Goal: Task Accomplishment & Management: Use online tool/utility

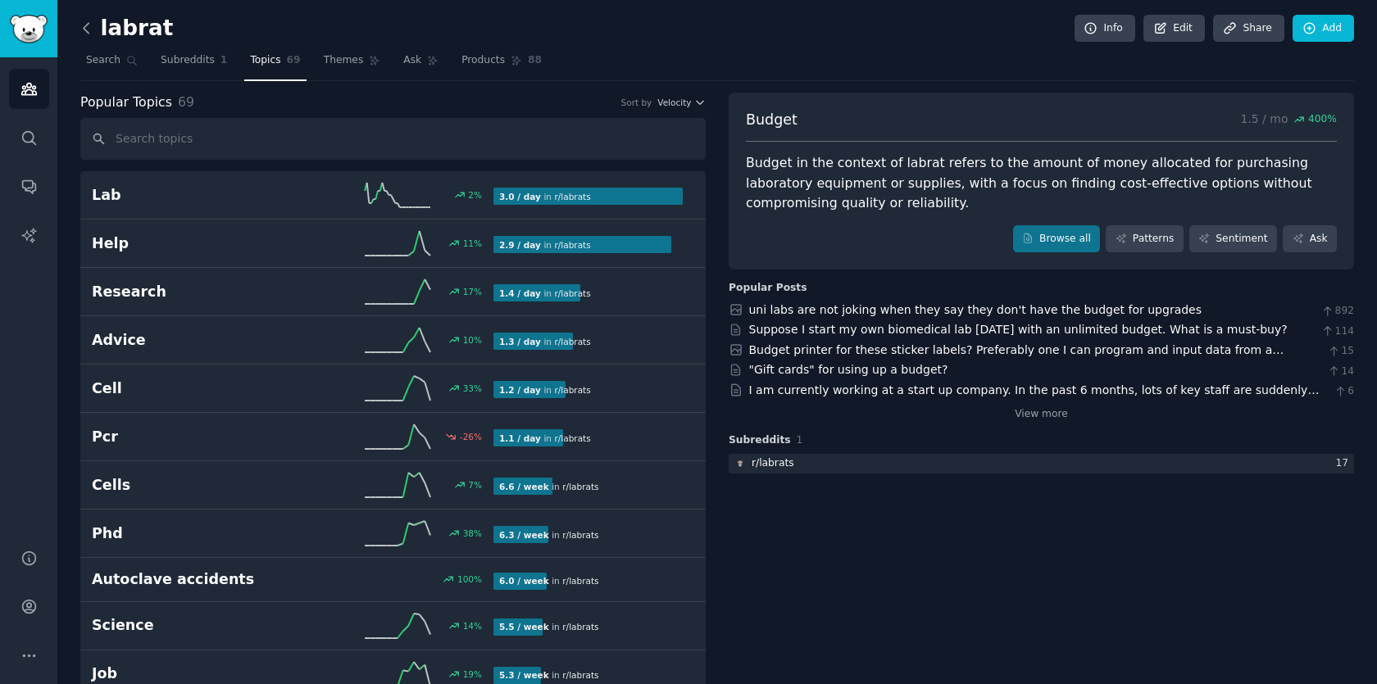
click at [84, 28] on icon at bounding box center [86, 28] width 5 height 10
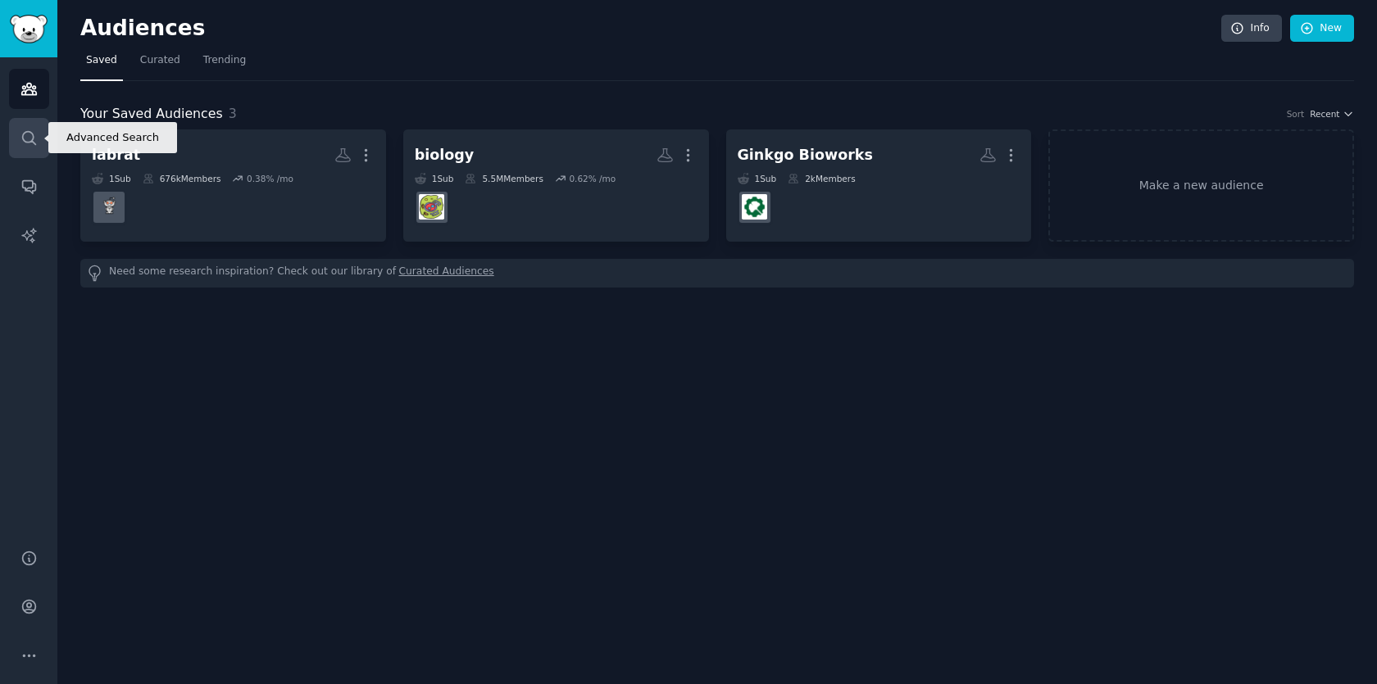
click at [29, 145] on icon "Sidebar" at bounding box center [28, 137] width 17 height 17
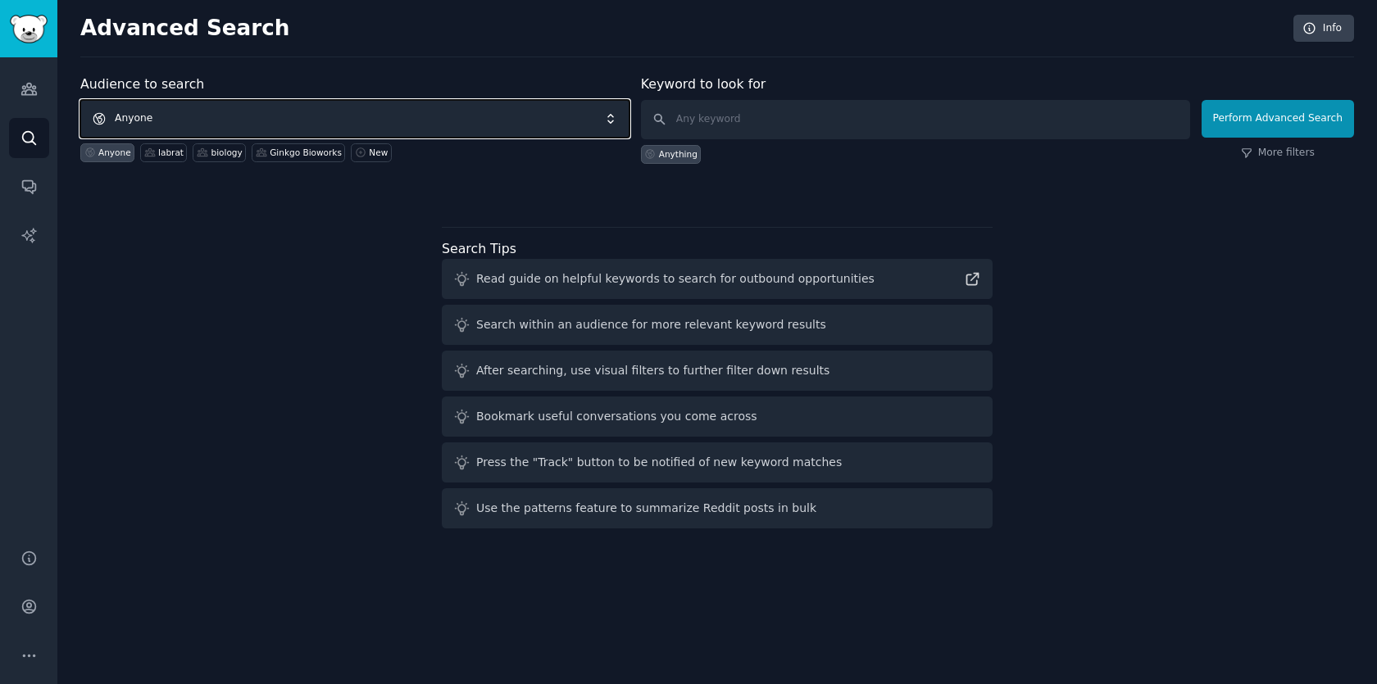
click at [191, 115] on span "Anyone" at bounding box center [354, 119] width 549 height 38
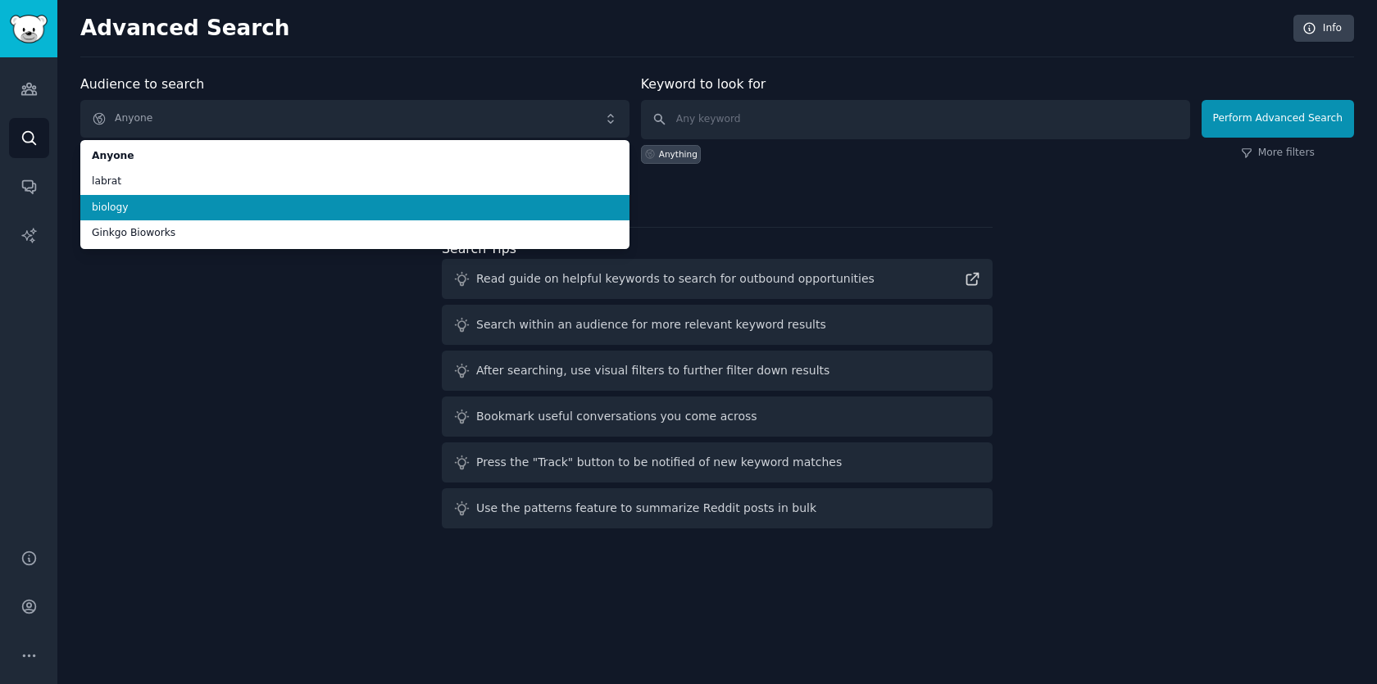
click at [166, 203] on span "biology" at bounding box center [355, 208] width 526 height 15
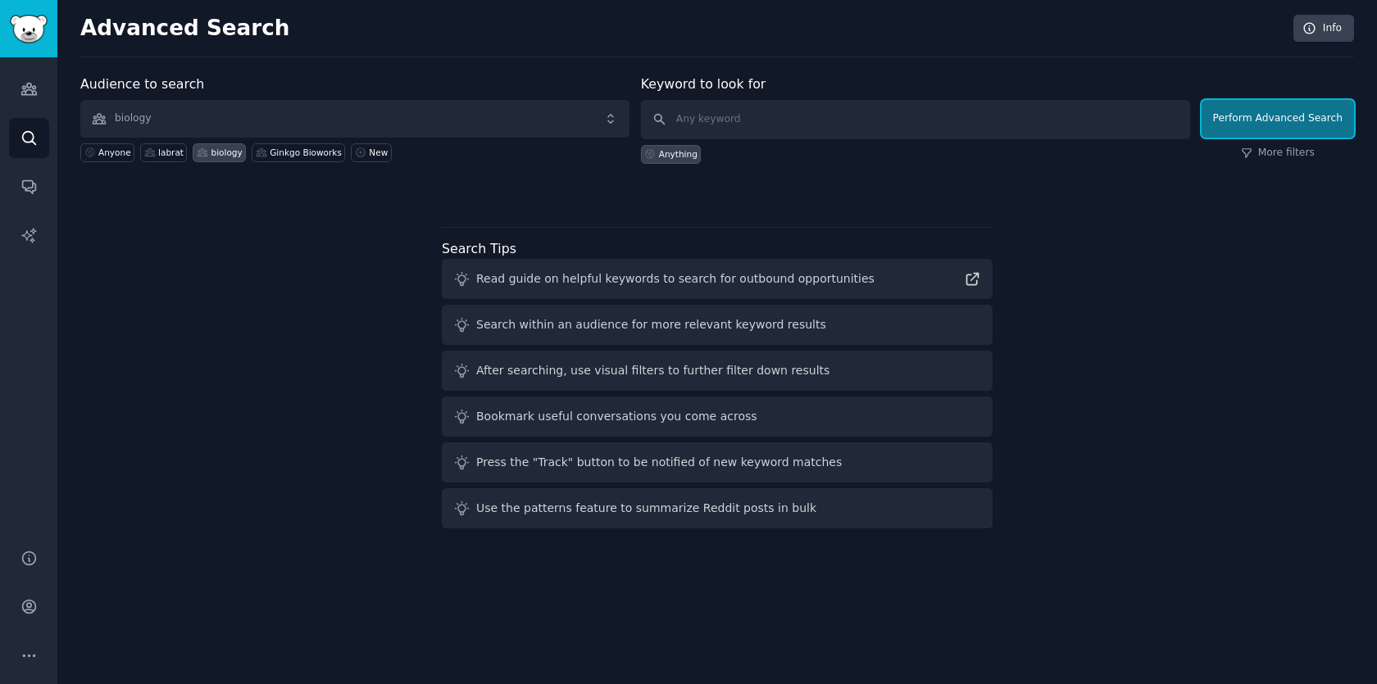
click at [1296, 108] on button "Perform Advanced Search" at bounding box center [1277, 119] width 152 height 38
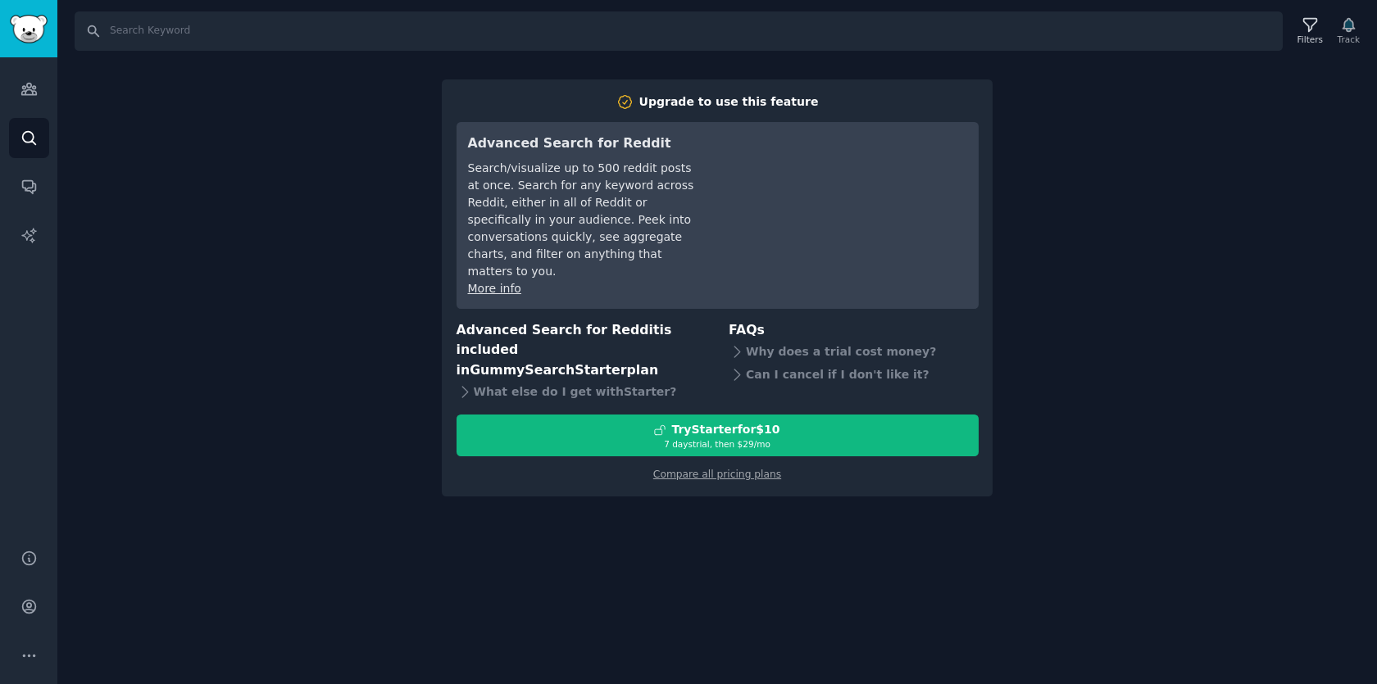
click at [223, 201] on div "Search Filters Track Upgrade to use this feature Advanced Search for Reddit Sea…" at bounding box center [716, 342] width 1319 height 684
click at [32, 96] on icon "Sidebar" at bounding box center [28, 88] width 17 height 17
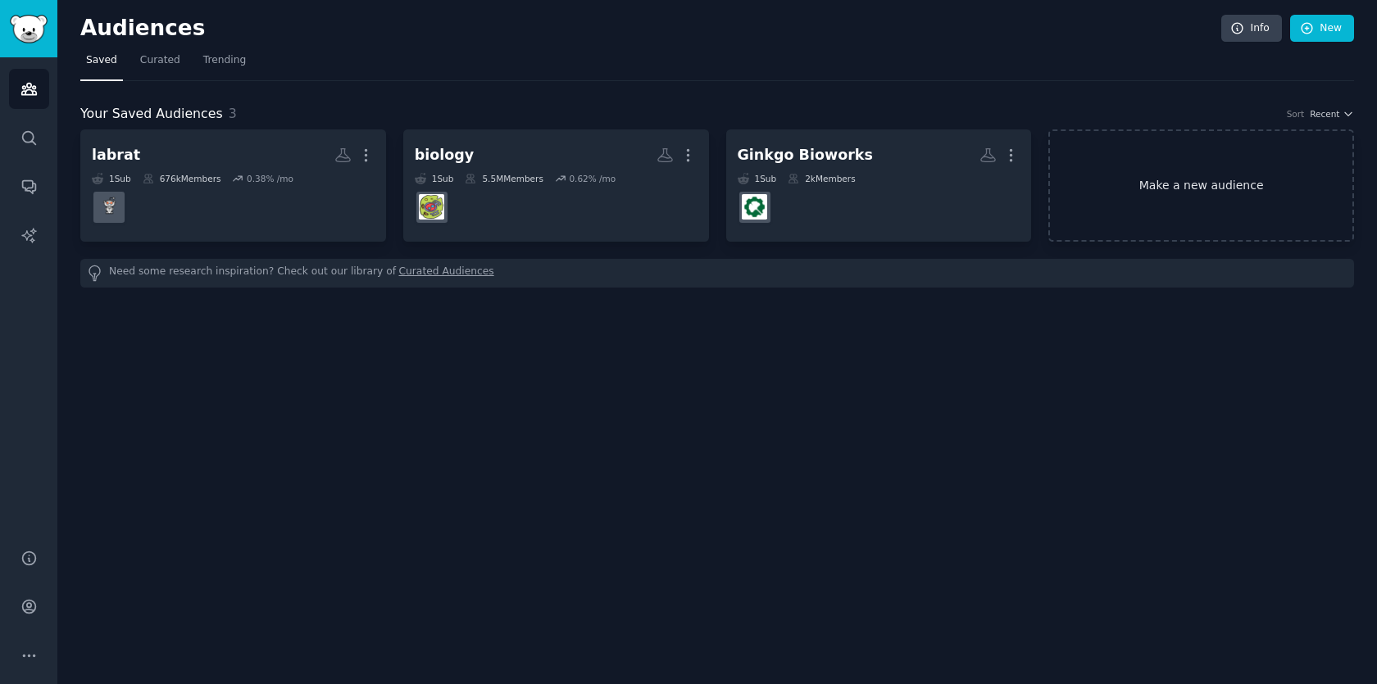
click at [1164, 165] on link "Make a new audience" at bounding box center [1201, 185] width 306 height 112
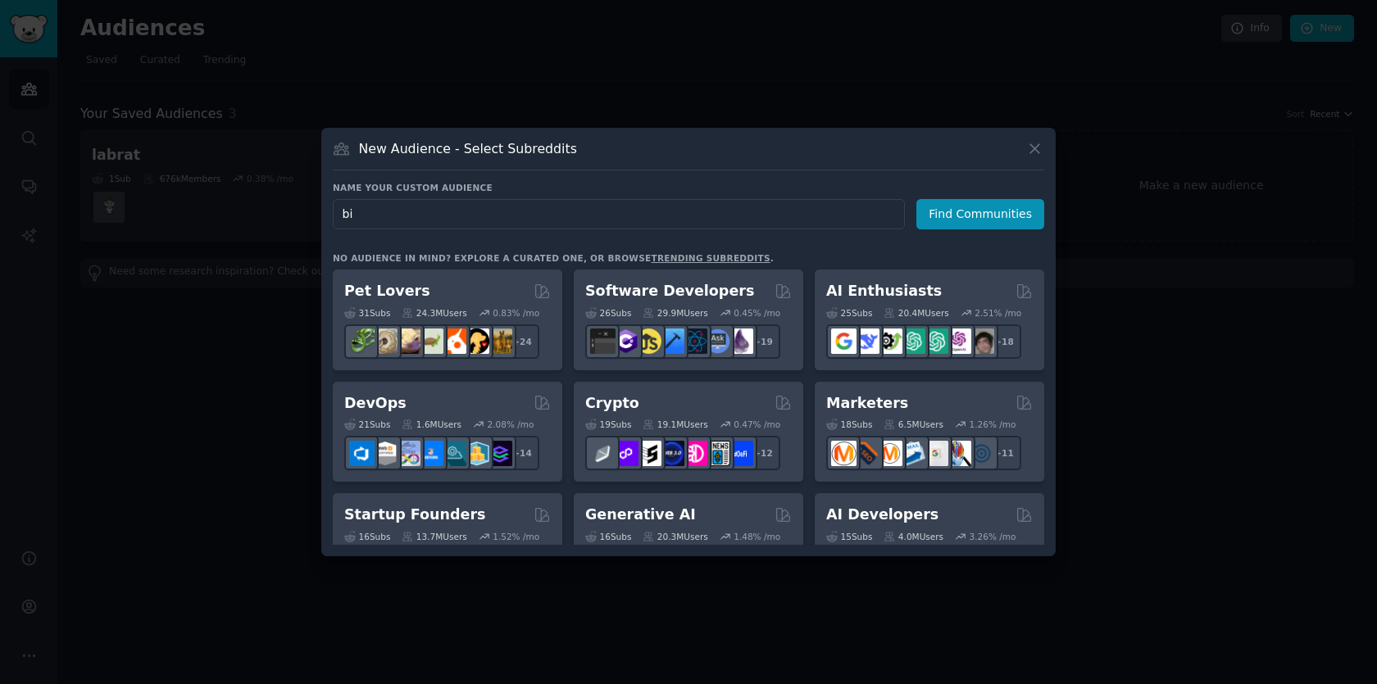
type input "b"
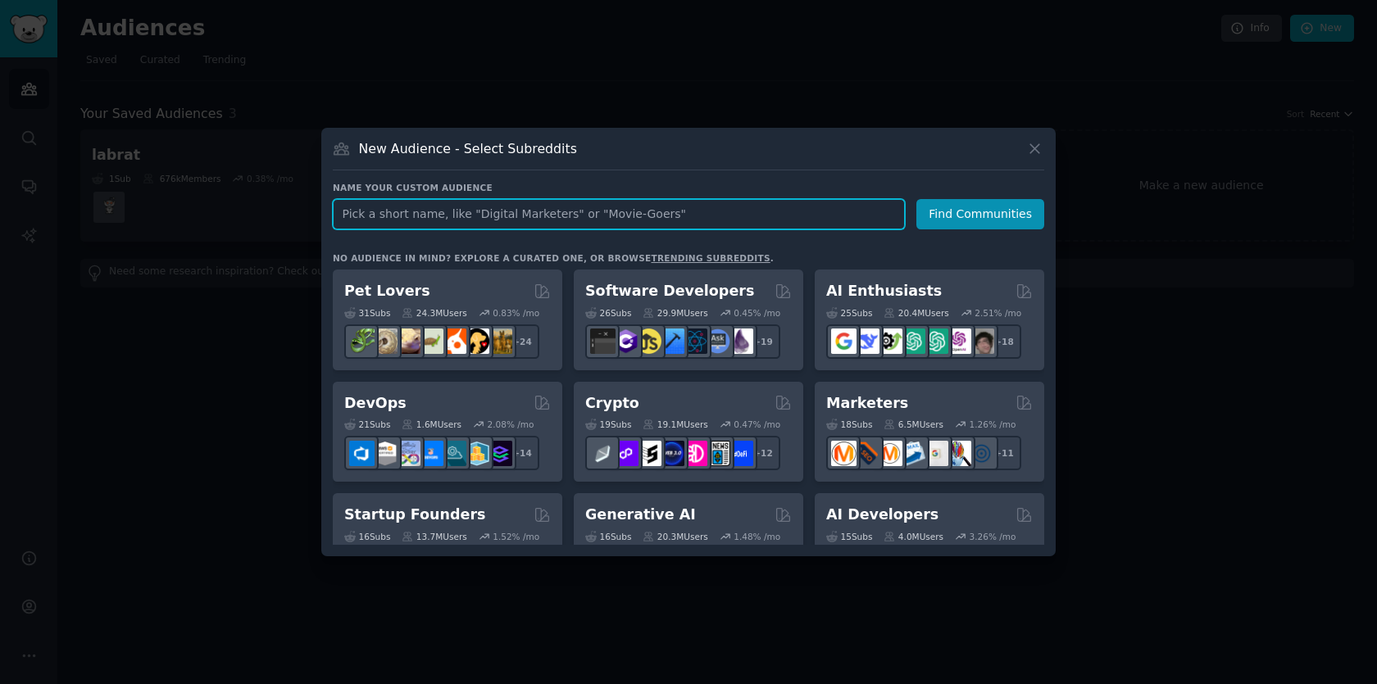
paste input "biochemistry"
type input "biochemistry"
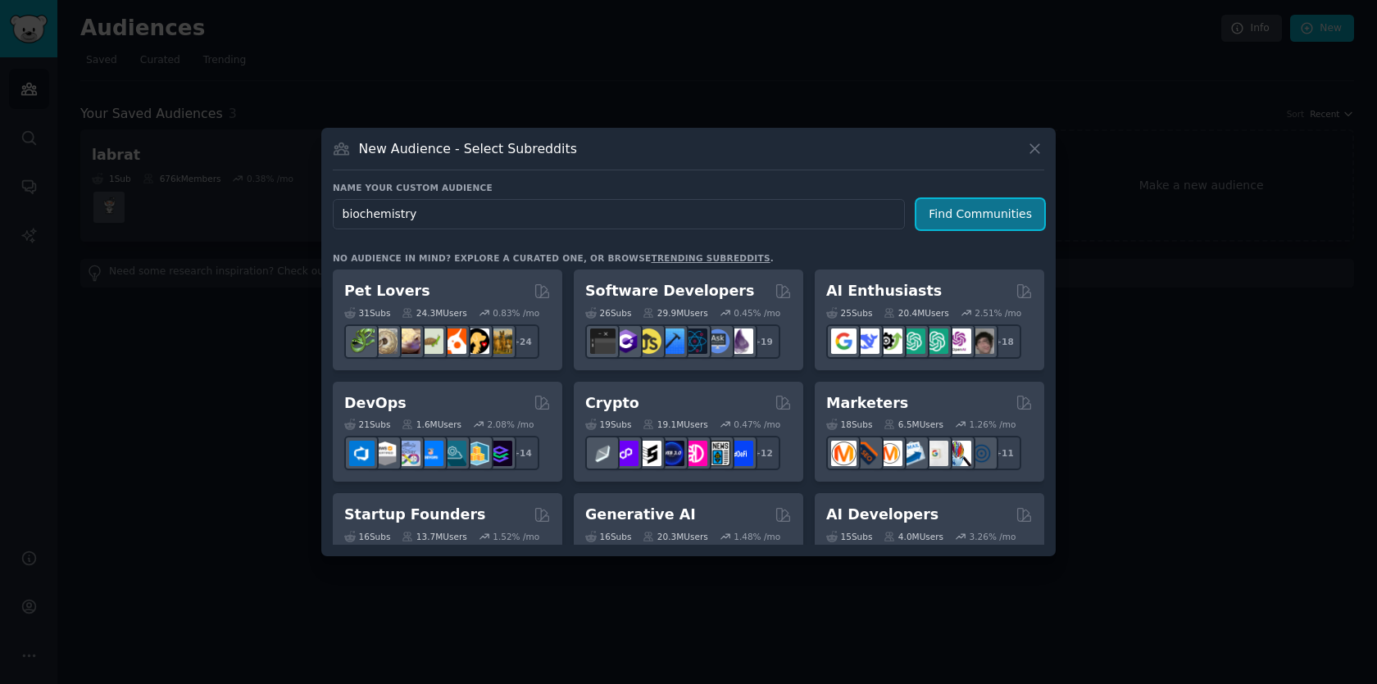
click at [959, 218] on button "Find Communities" at bounding box center [980, 214] width 128 height 30
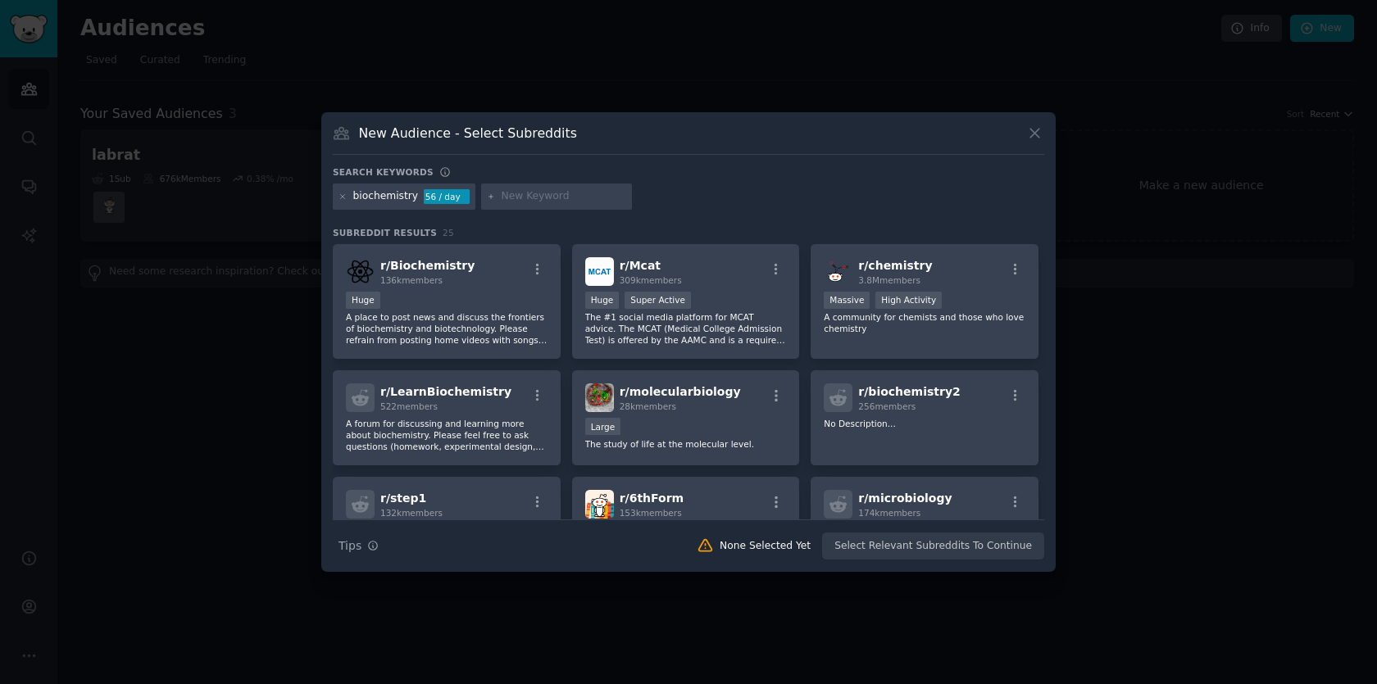
click at [411, 198] on div "biochemistry" at bounding box center [386, 196] width 66 height 15
click at [393, 200] on div "biochemistry" at bounding box center [386, 196] width 66 height 15
click at [933, 547] on div "Search Tips Tips None Selected Yet Select Relevant Subreddits To Continue" at bounding box center [688, 540] width 711 height 41
click at [412, 264] on span "r/ Biochemistry" at bounding box center [427, 265] width 94 height 13
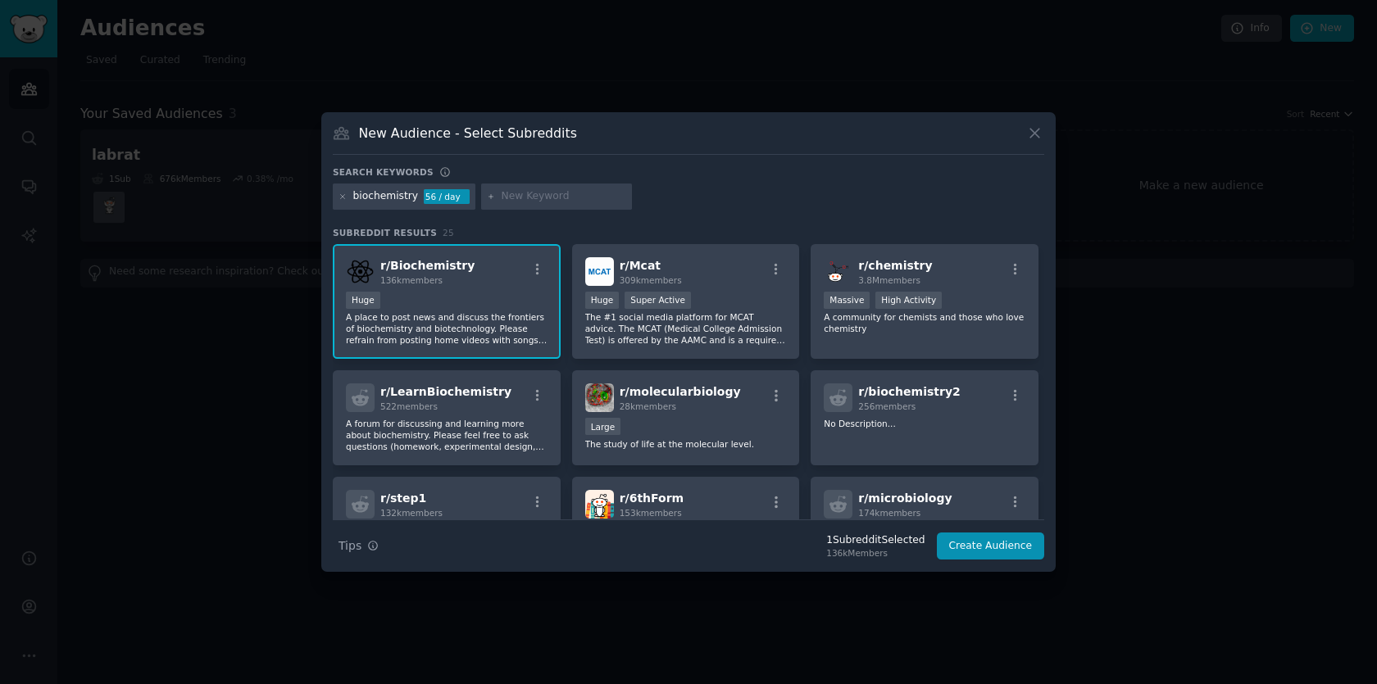
click at [409, 267] on span "r/ Biochemistry" at bounding box center [427, 265] width 94 height 13
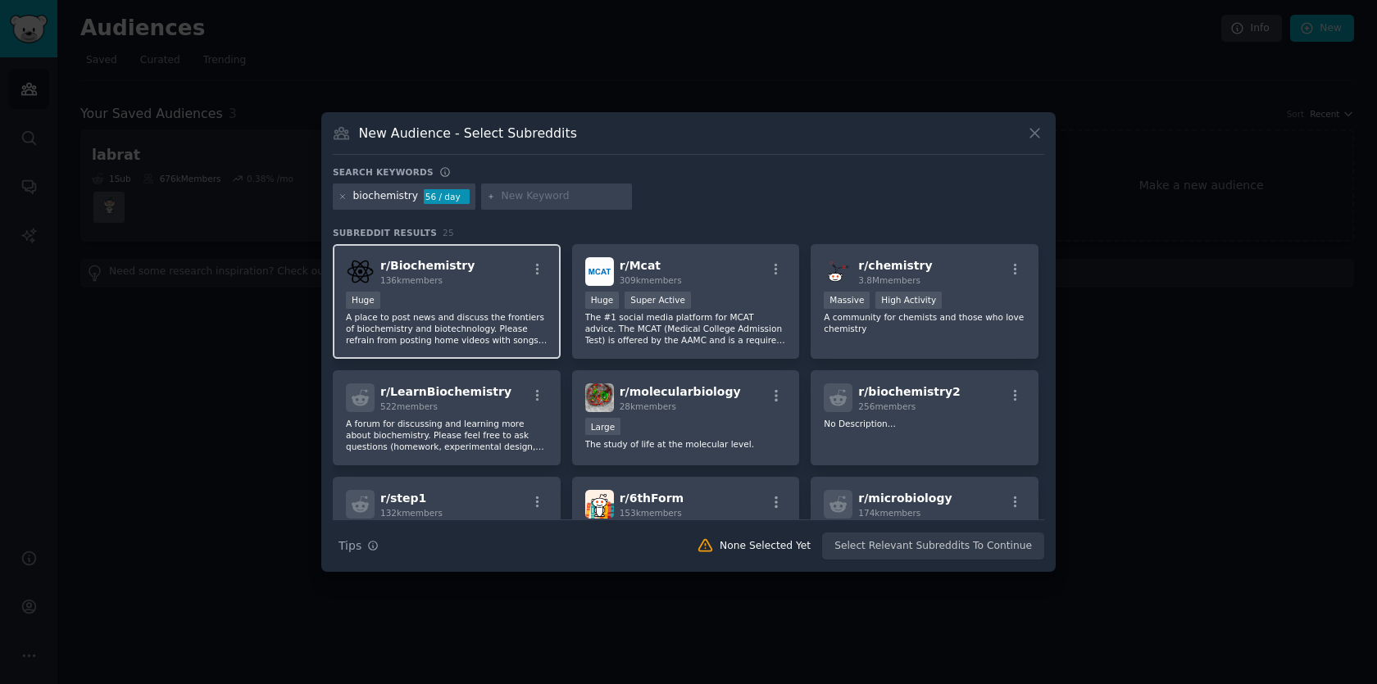
click at [469, 278] on div "r/ Biochemistry 136k members" at bounding box center [447, 271] width 202 height 29
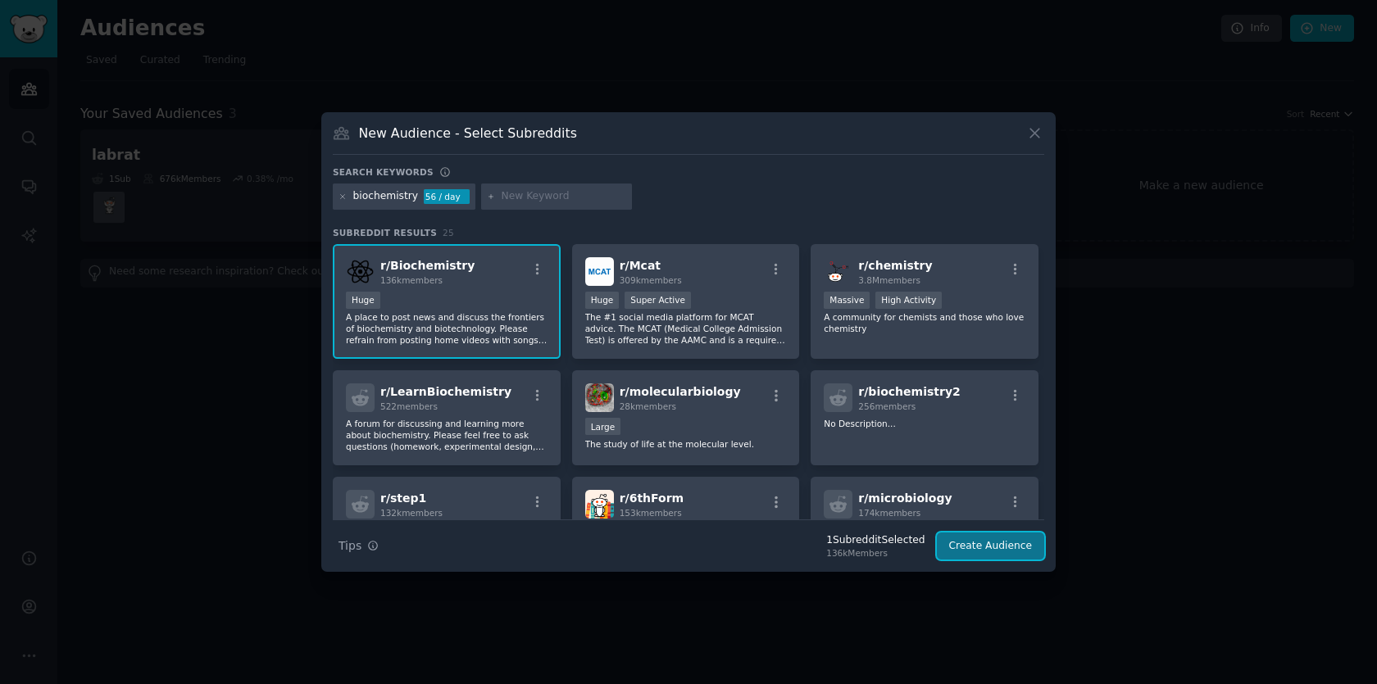
click at [996, 554] on button "Create Audience" at bounding box center [991, 547] width 108 height 28
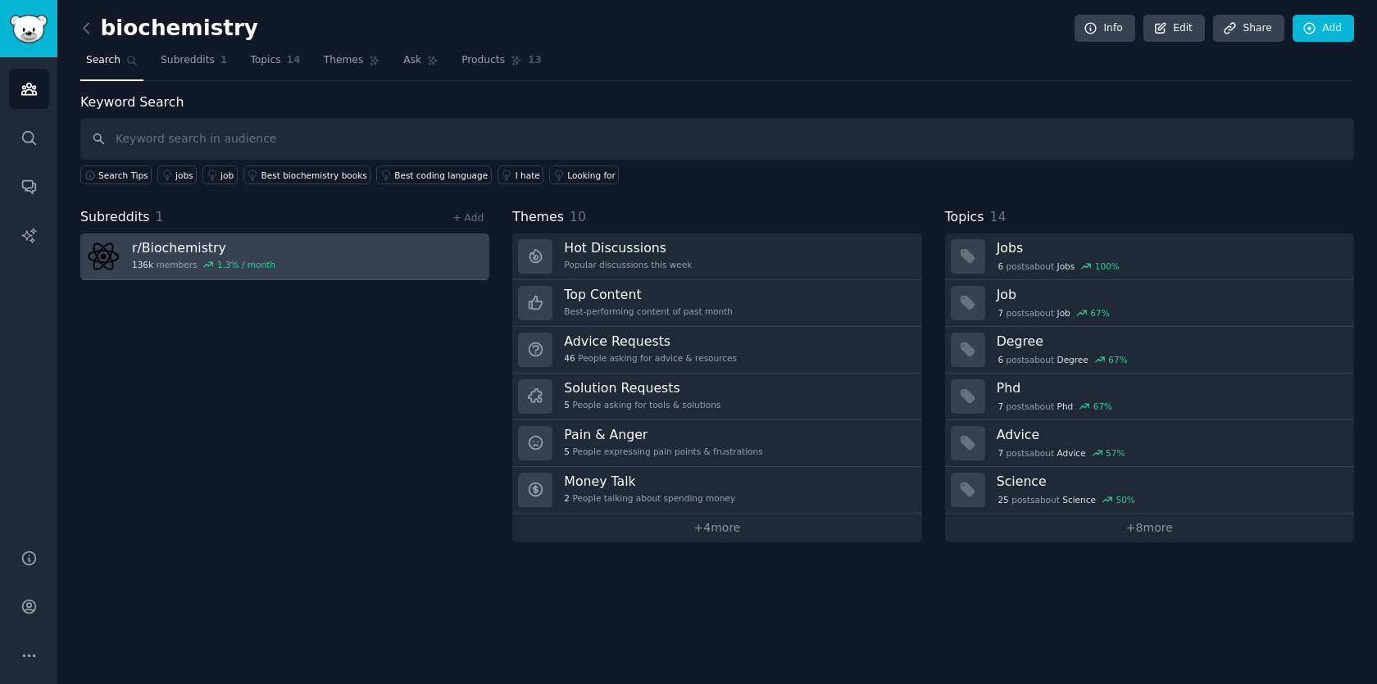
click at [233, 256] on h3 "r/ Biochemistry" at bounding box center [203, 247] width 143 height 17
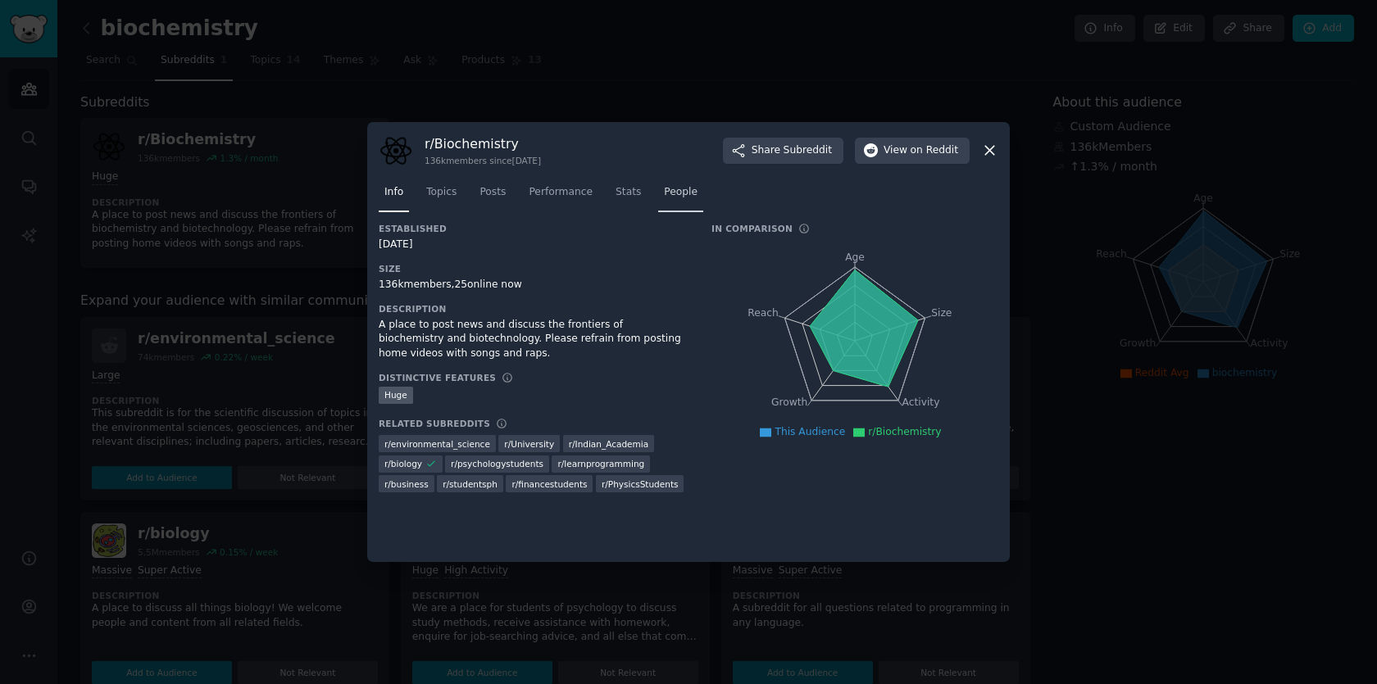
click at [674, 200] on link "People" at bounding box center [680, 196] width 45 height 34
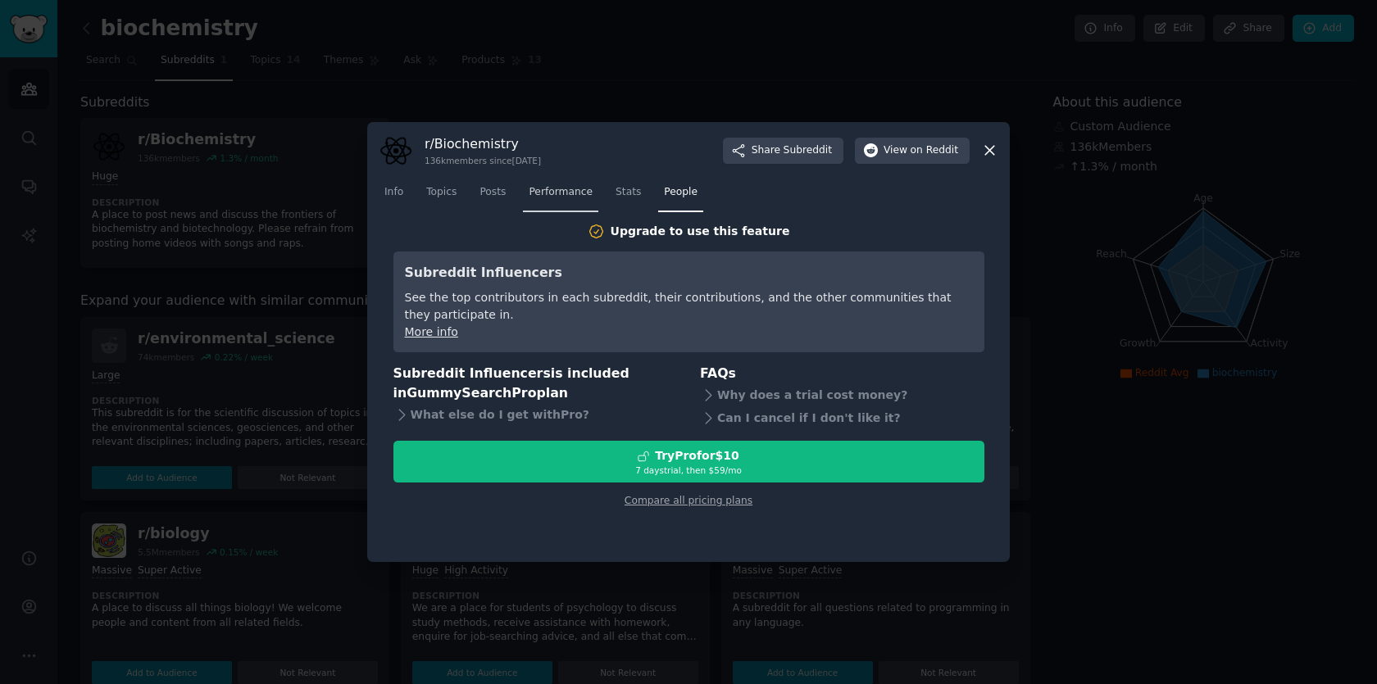
click at [570, 192] on span "Performance" at bounding box center [561, 192] width 64 height 15
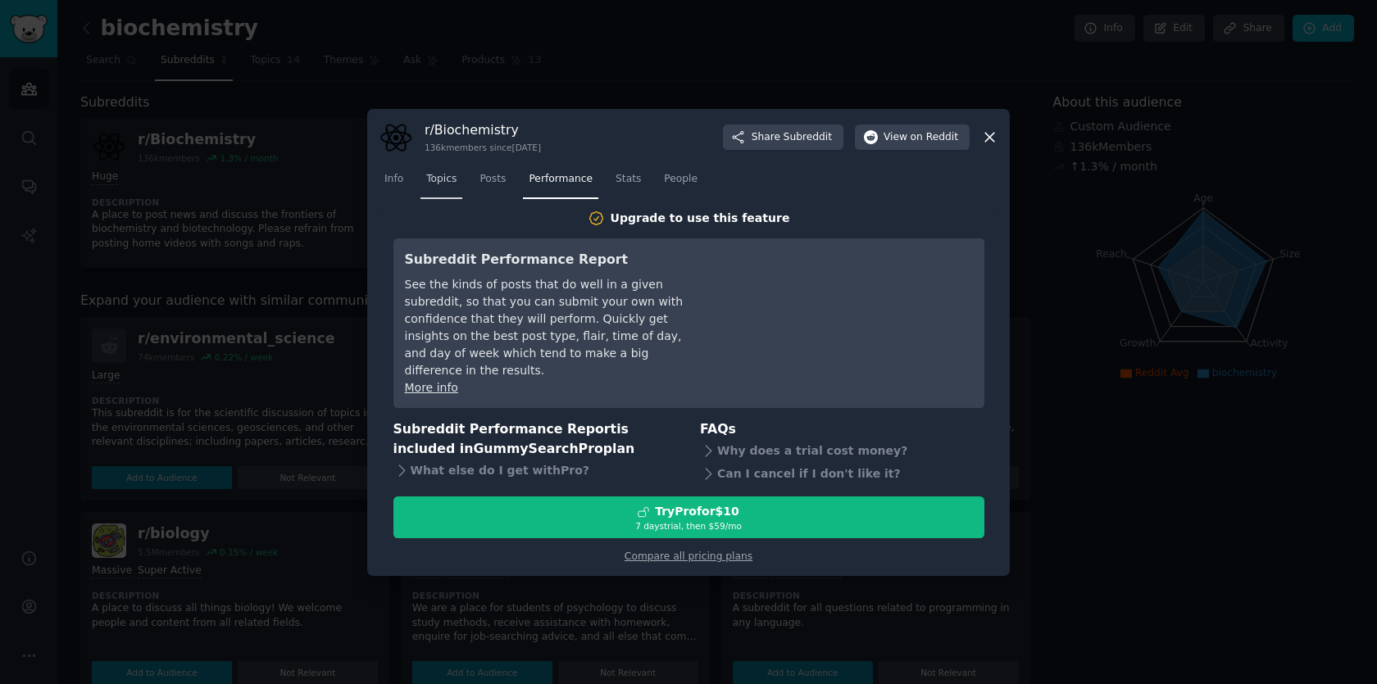
click at [452, 184] on span "Topics" at bounding box center [441, 179] width 30 height 15
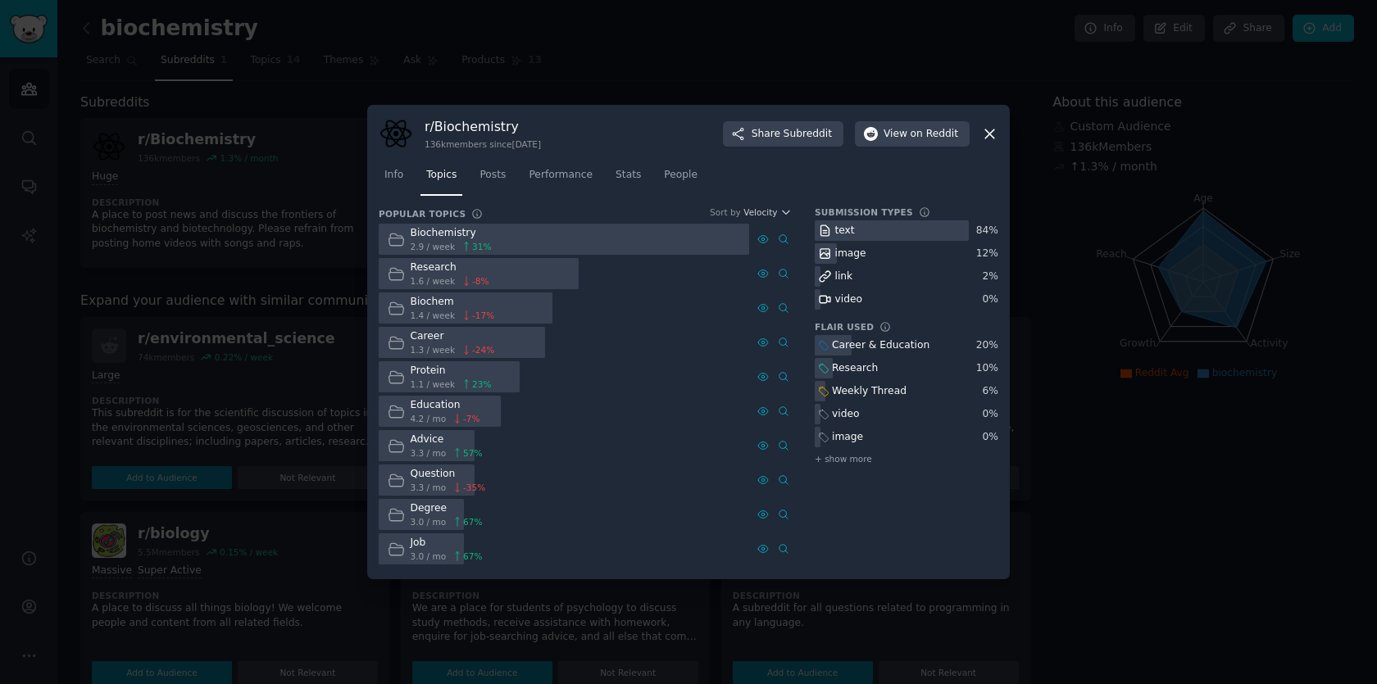
click at [488, 407] on div at bounding box center [440, 412] width 122 height 32
click at [443, 413] on span "4.2 / mo" at bounding box center [429, 418] width 36 height 11
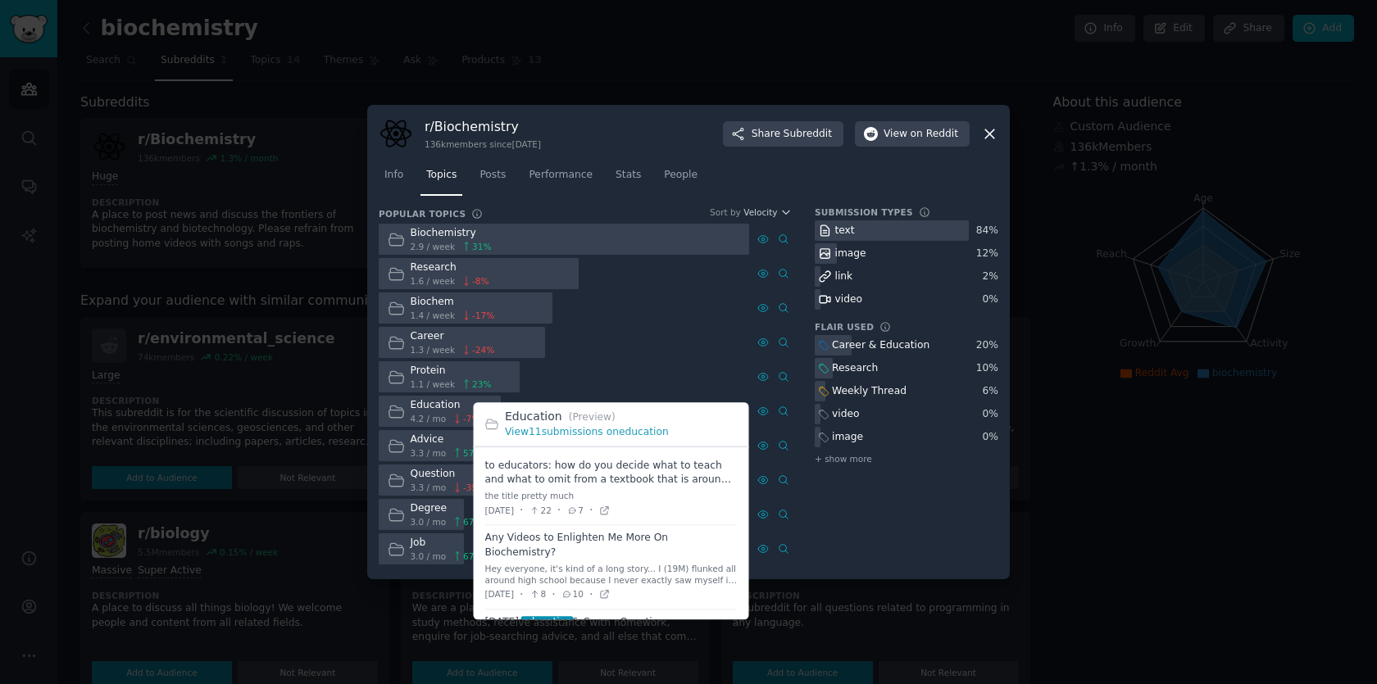
click at [681, 410] on h2 "Education (Preview)" at bounding box center [621, 417] width 233 height 17
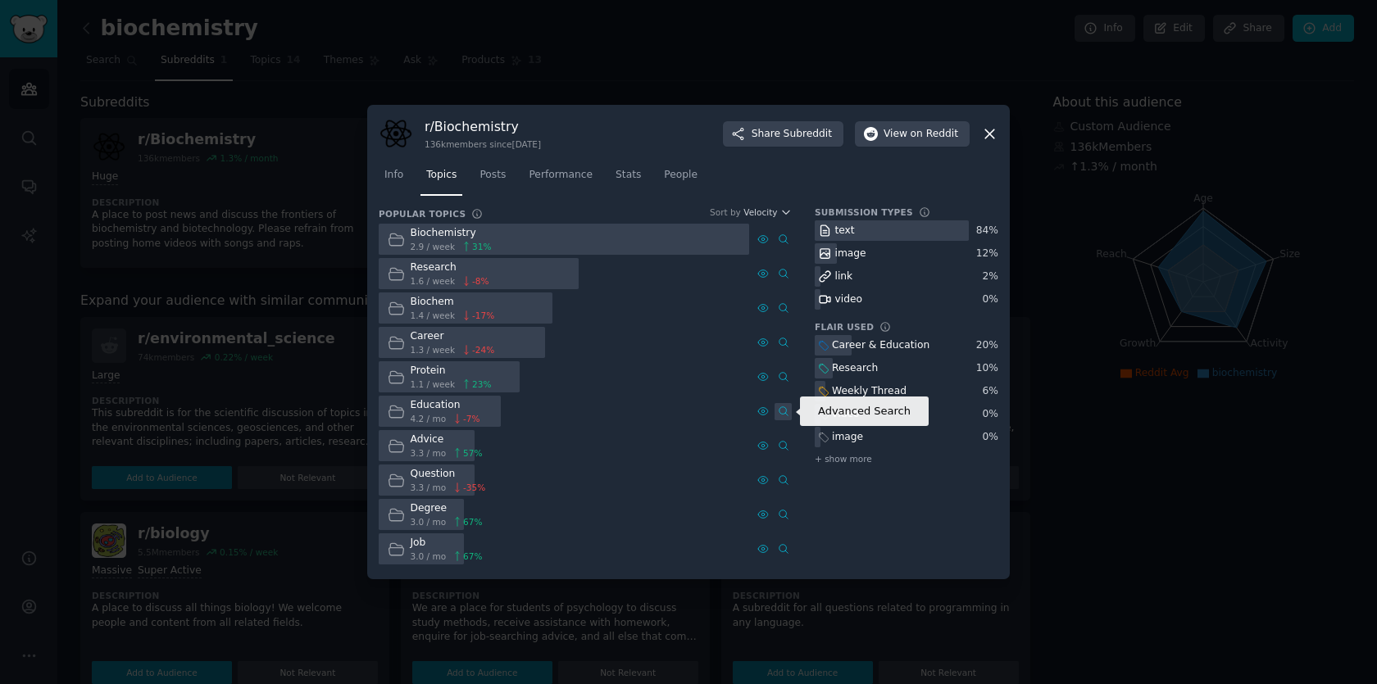
click at [784, 411] on icon at bounding box center [783, 411] width 11 height 11
click at [988, 134] on icon at bounding box center [989, 133] width 9 height 9
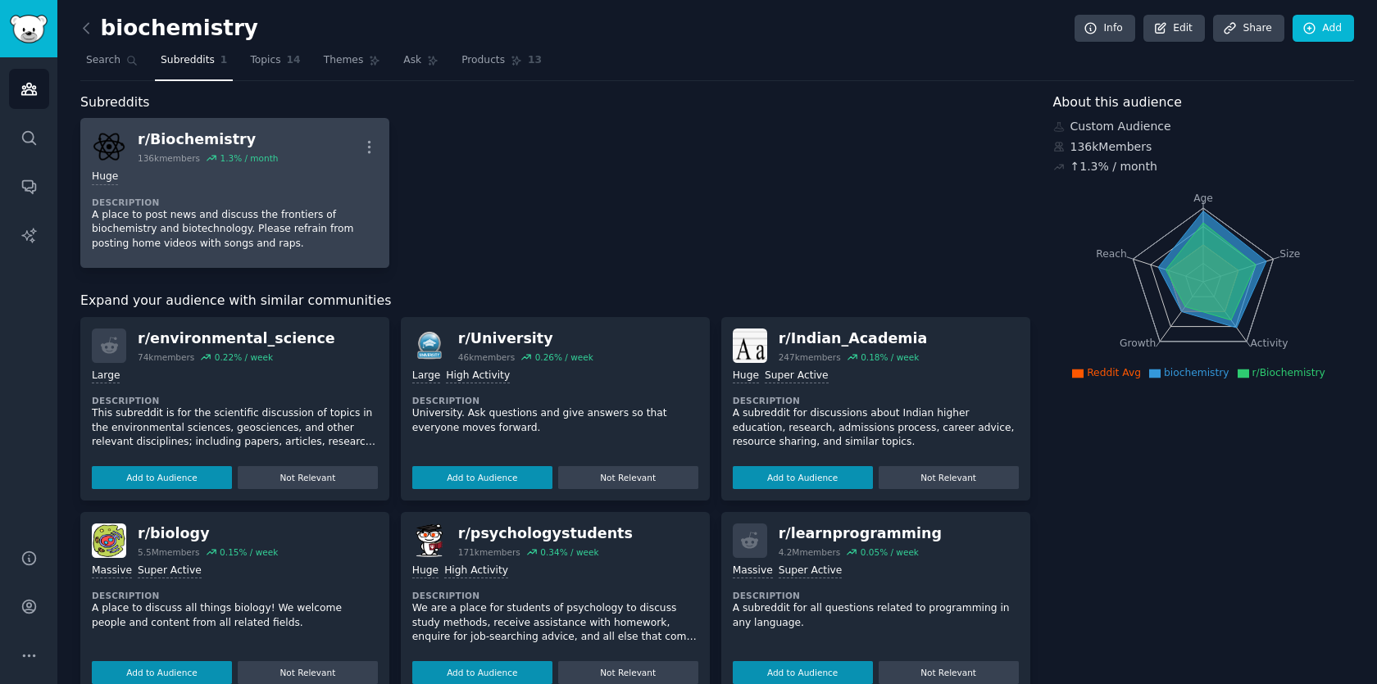
click at [211, 135] on div "r/ Biochemistry" at bounding box center [208, 139] width 140 height 20
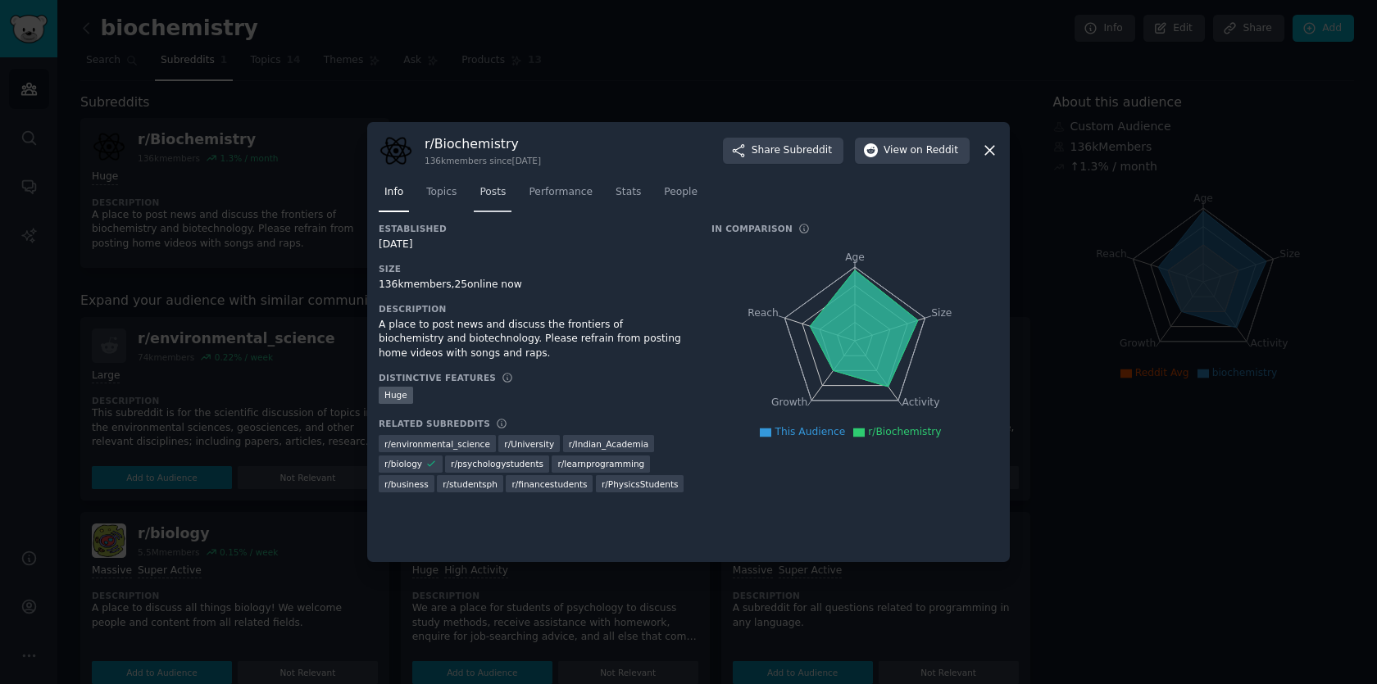
click at [483, 194] on span "Posts" at bounding box center [492, 192] width 26 height 15
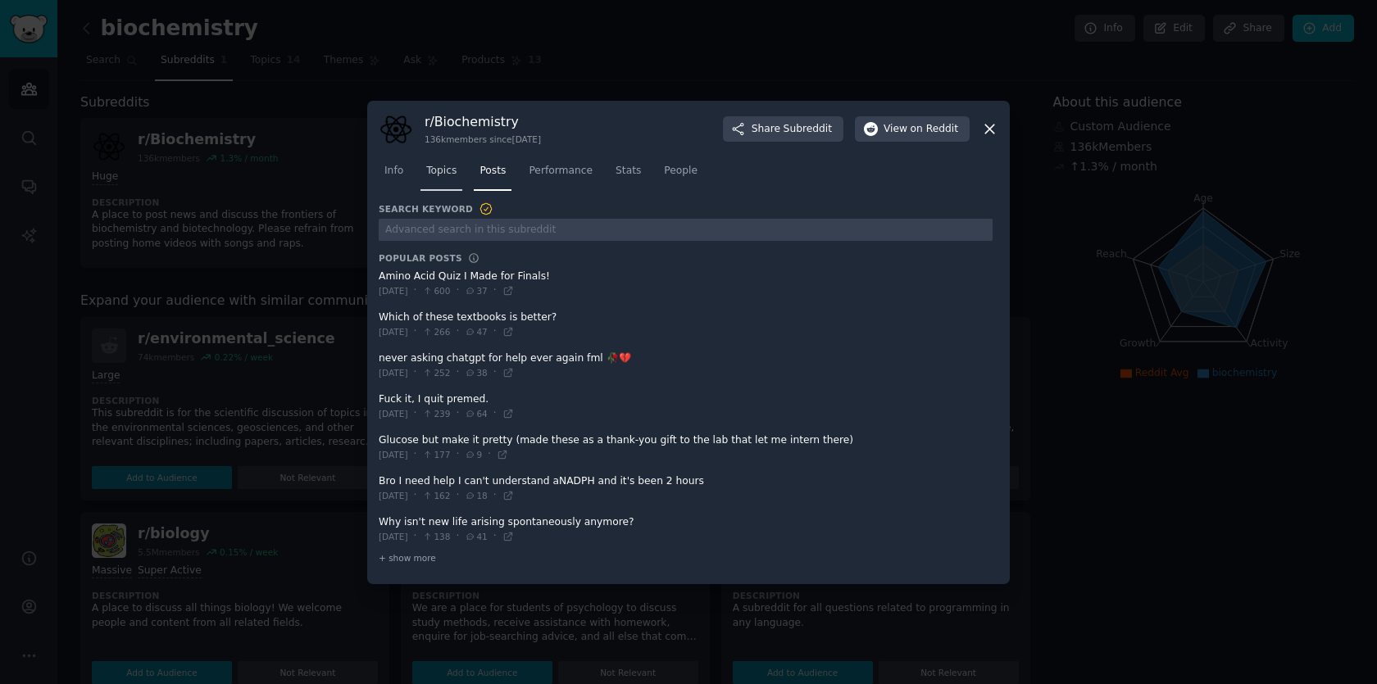
click at [442, 175] on span "Topics" at bounding box center [441, 171] width 30 height 15
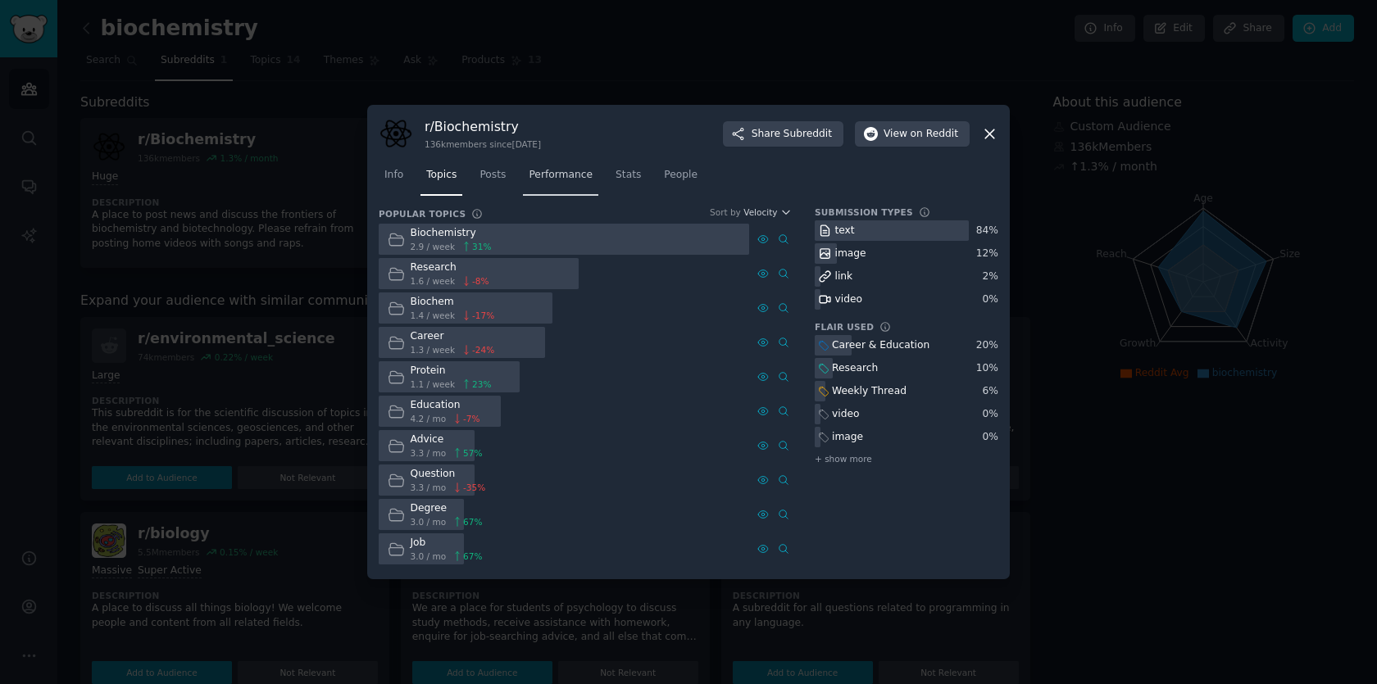
click at [570, 179] on span "Performance" at bounding box center [561, 175] width 64 height 15
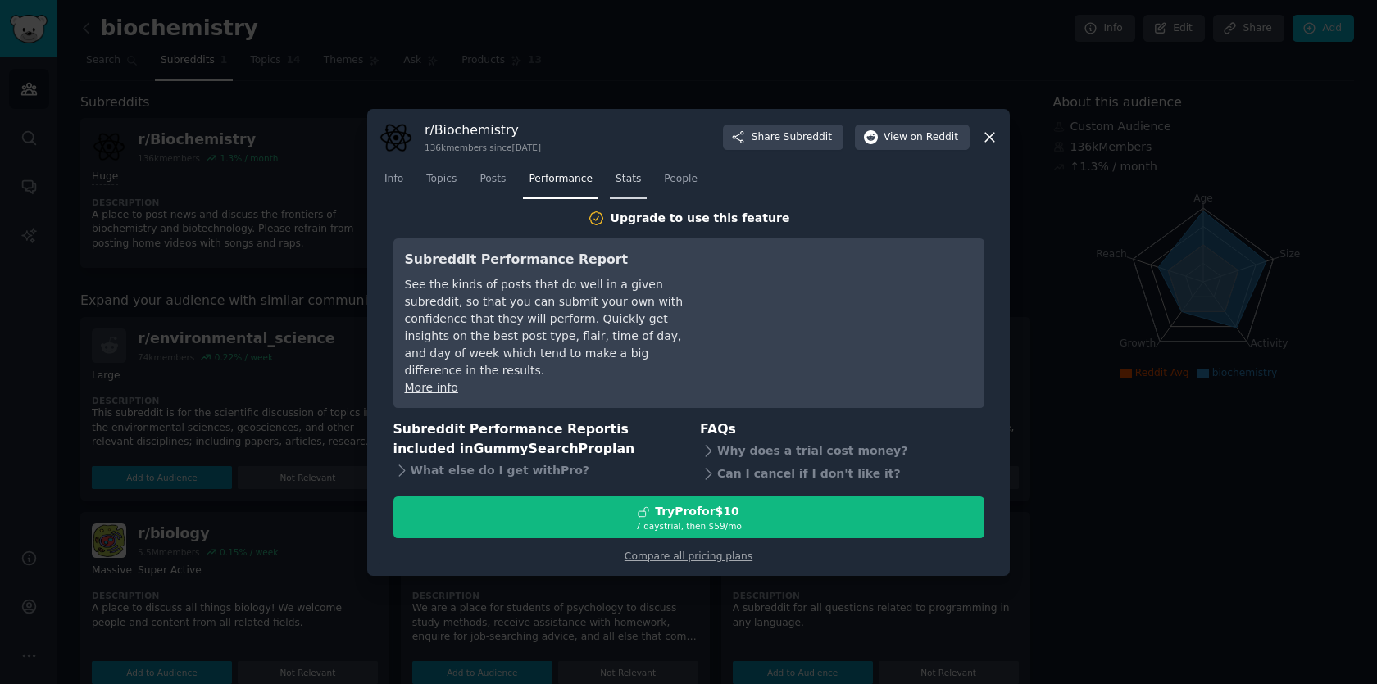
click at [627, 187] on span "Stats" at bounding box center [627, 179] width 25 height 15
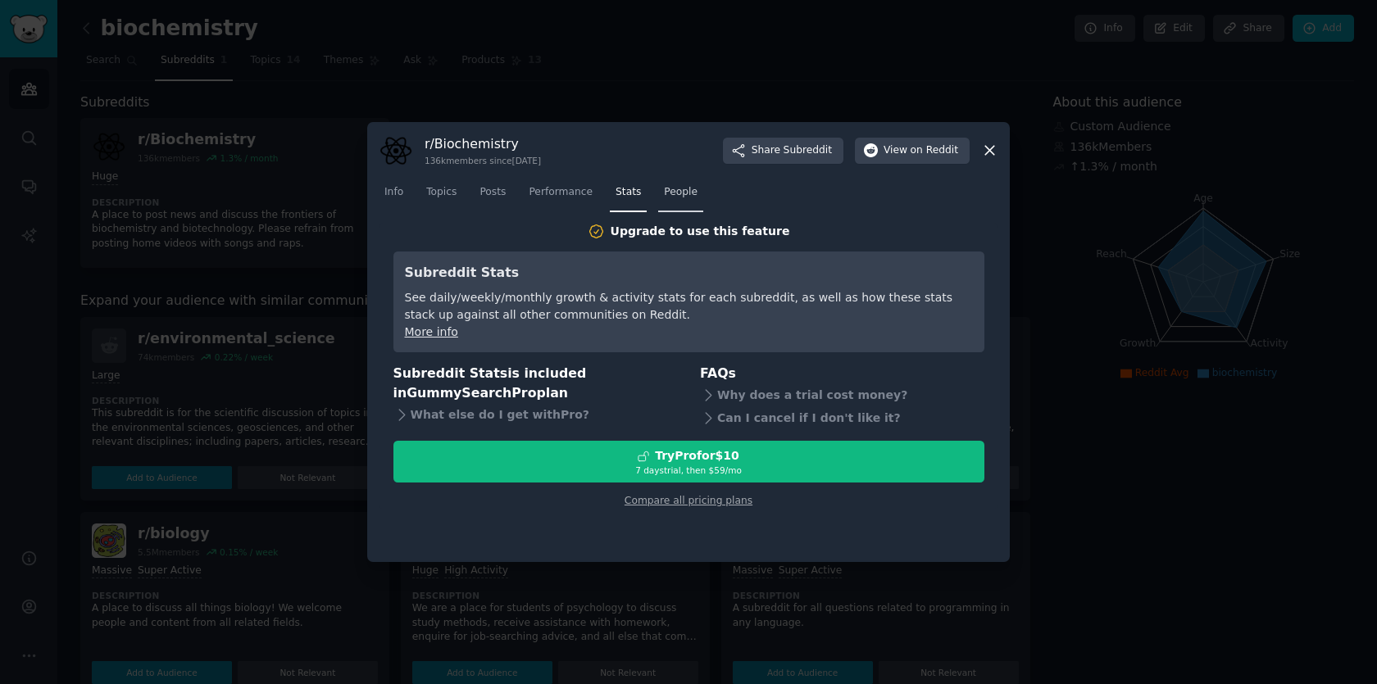
click at [692, 197] on span "People" at bounding box center [681, 192] width 34 height 15
click at [524, 185] on link "Performance" at bounding box center [560, 196] width 75 height 34
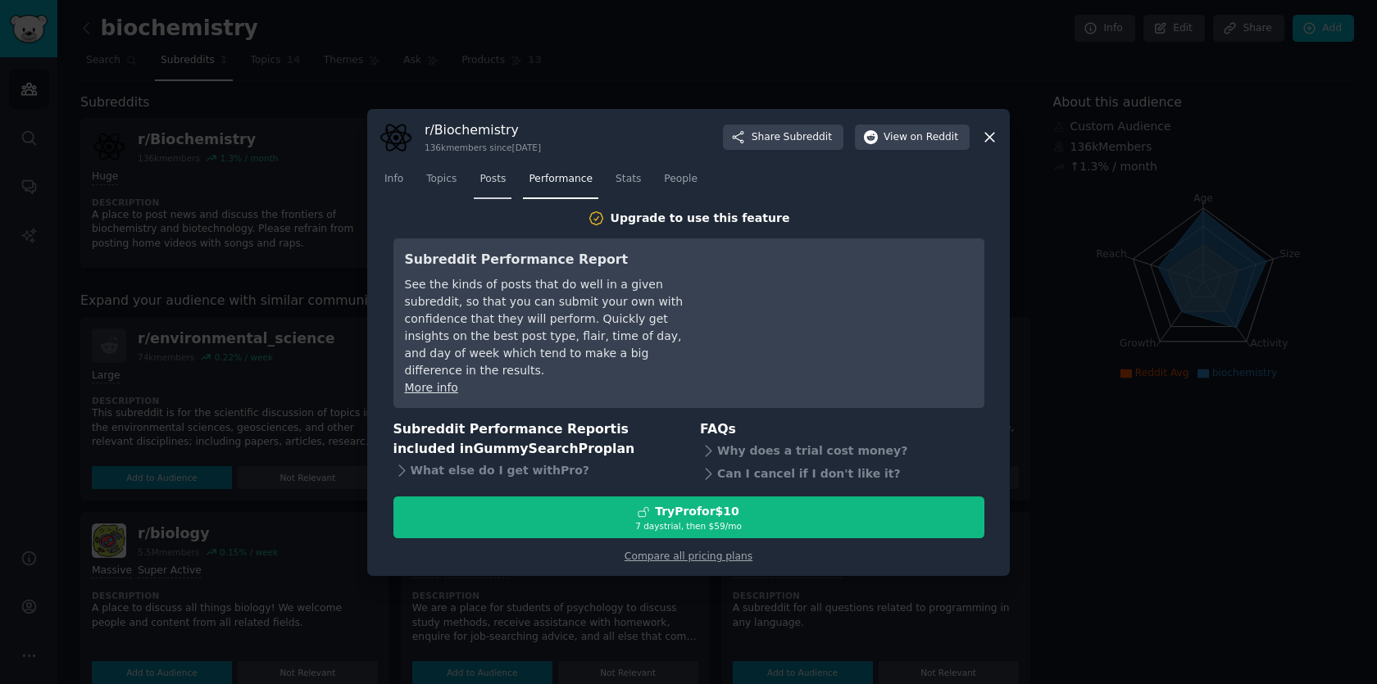
click at [497, 183] on span "Posts" at bounding box center [492, 179] width 26 height 15
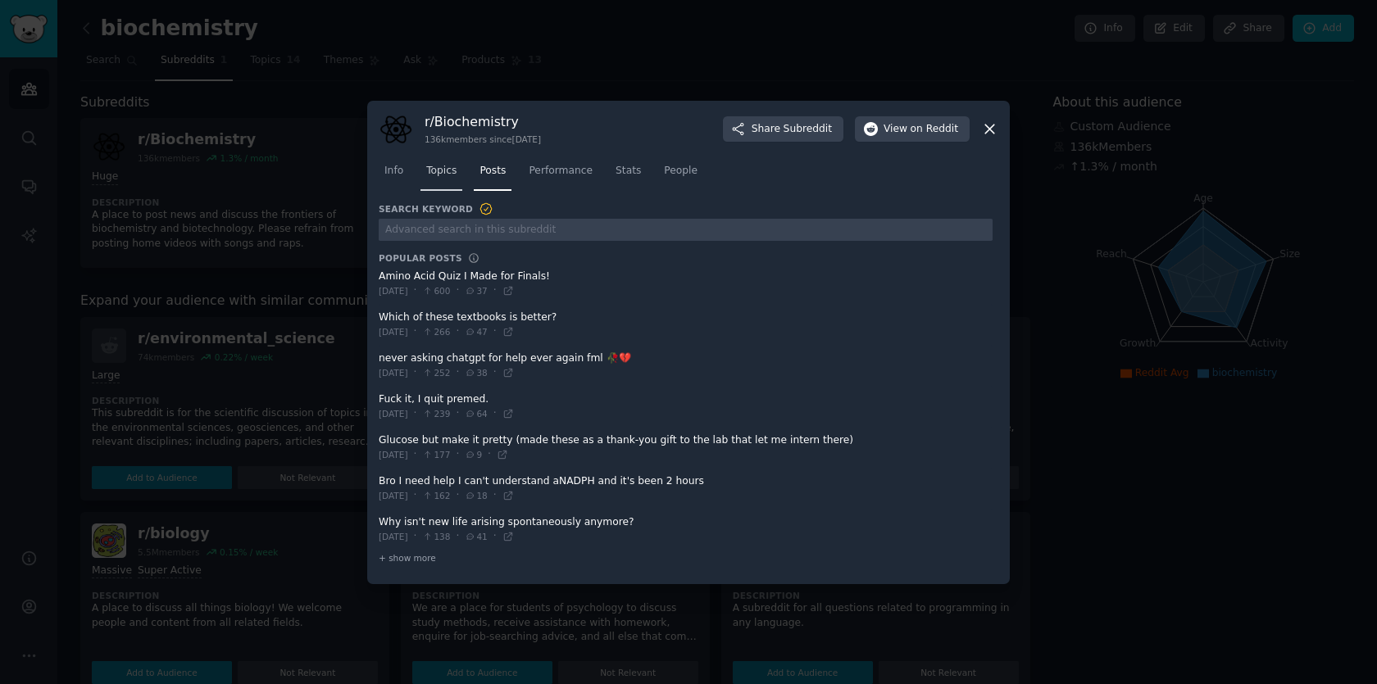
click at [449, 177] on span "Topics" at bounding box center [441, 171] width 30 height 15
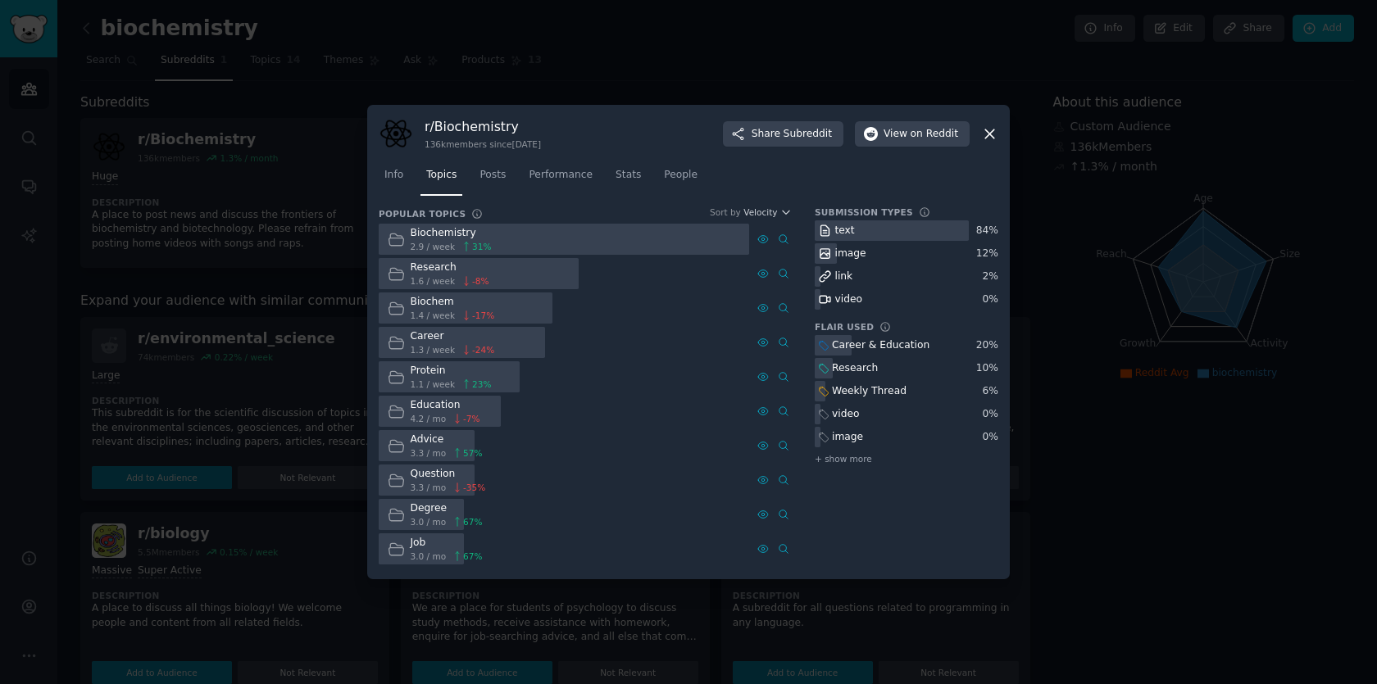
click at [443, 238] on div "Biochemistry" at bounding box center [451, 233] width 81 height 15
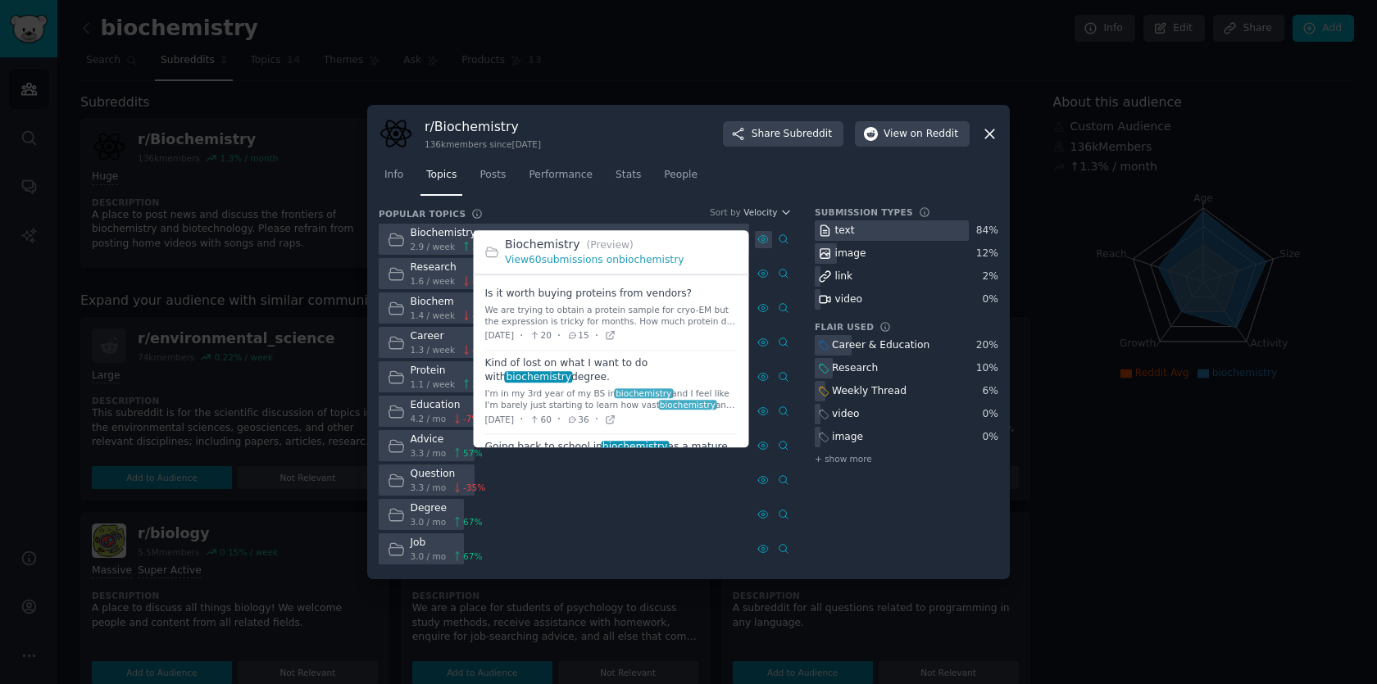
click at [761, 236] on icon at bounding box center [762, 239] width 11 height 11
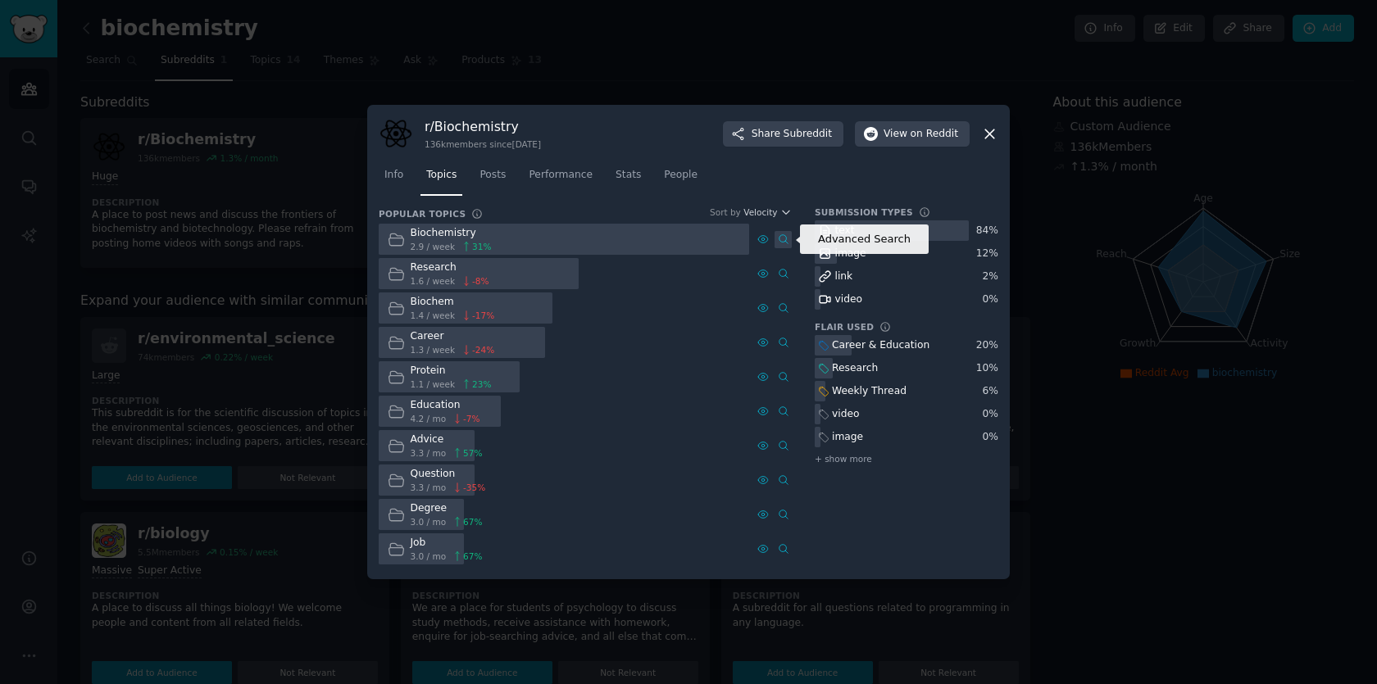
click at [780, 238] on icon at bounding box center [783, 239] width 11 height 11
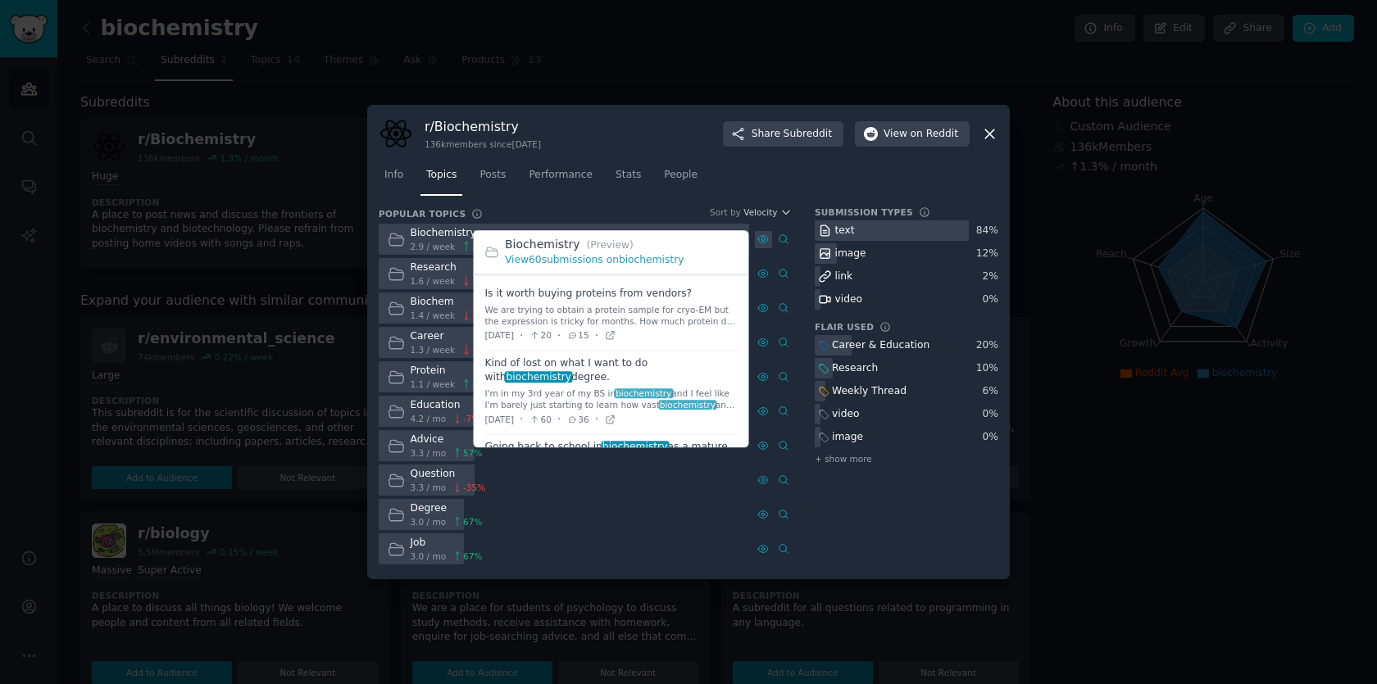
click at [762, 237] on icon at bounding box center [762, 239] width 11 height 11
click at [648, 234] on div "Biochemistry (Preview) View 60 submissions on biochemistry" at bounding box center [611, 253] width 275 height 45
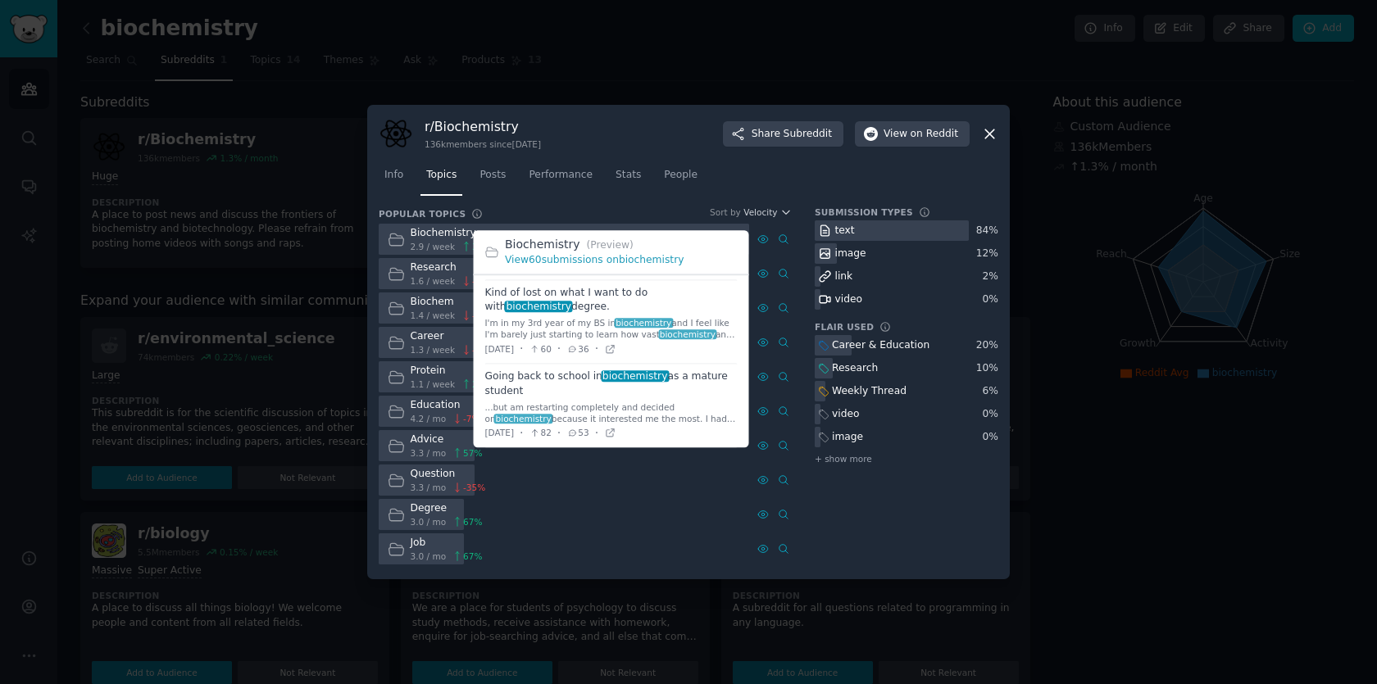
scroll to position [76, 0]
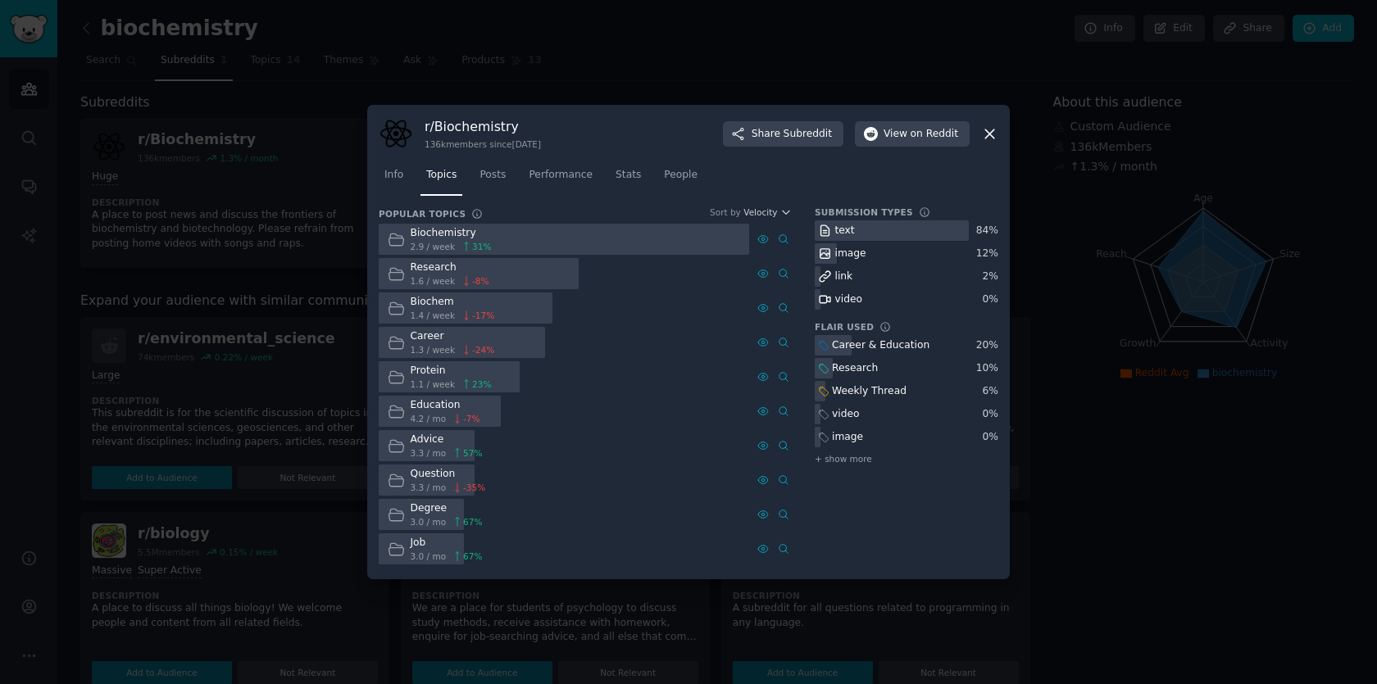
click at [438, 374] on div "Protein" at bounding box center [451, 371] width 81 height 15
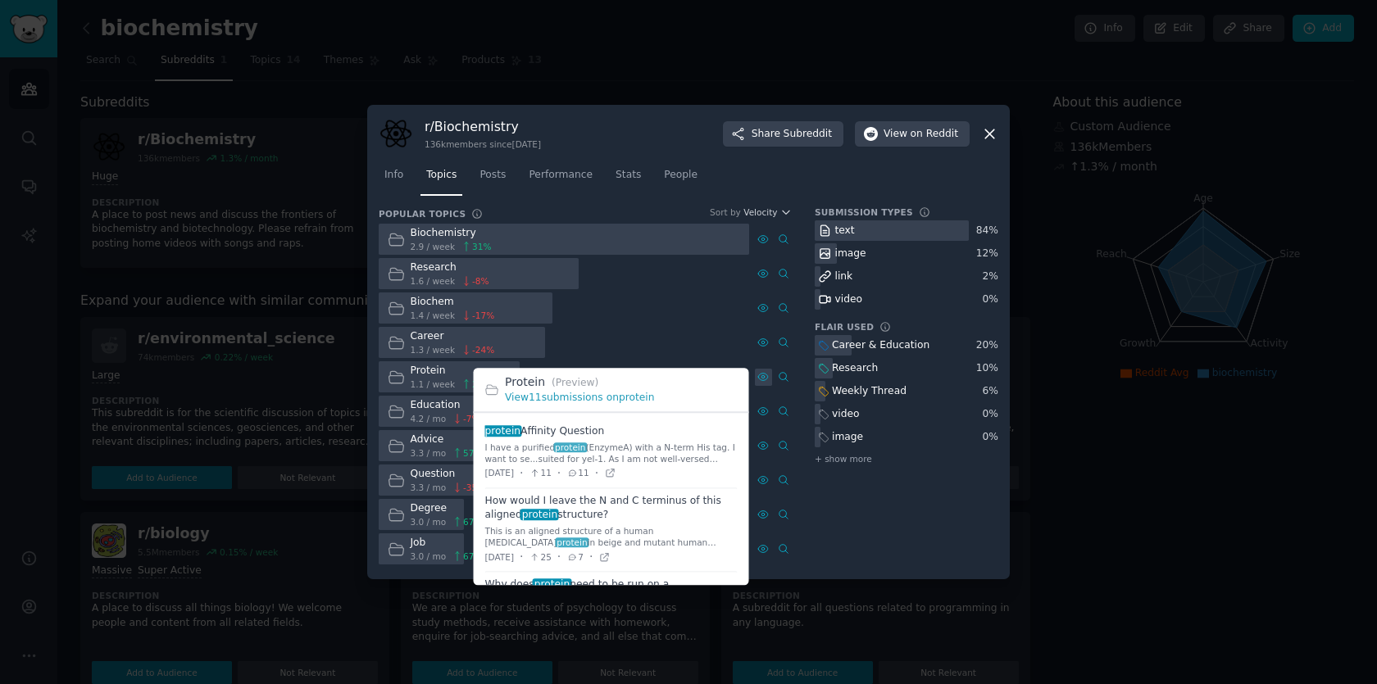
click at [763, 374] on icon at bounding box center [763, 377] width 10 height 7
click at [654, 380] on h2 "Protein (Preview)" at bounding box center [621, 382] width 233 height 17
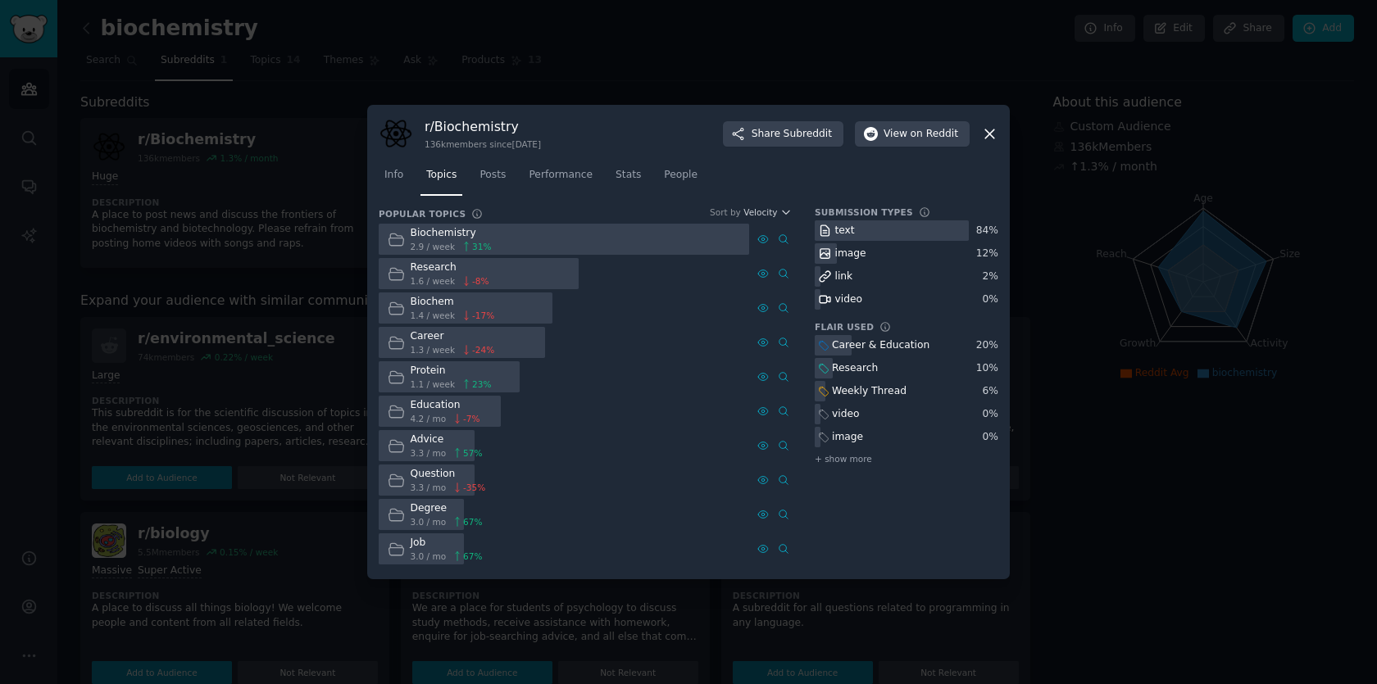
click at [632, 34] on div at bounding box center [688, 342] width 1377 height 684
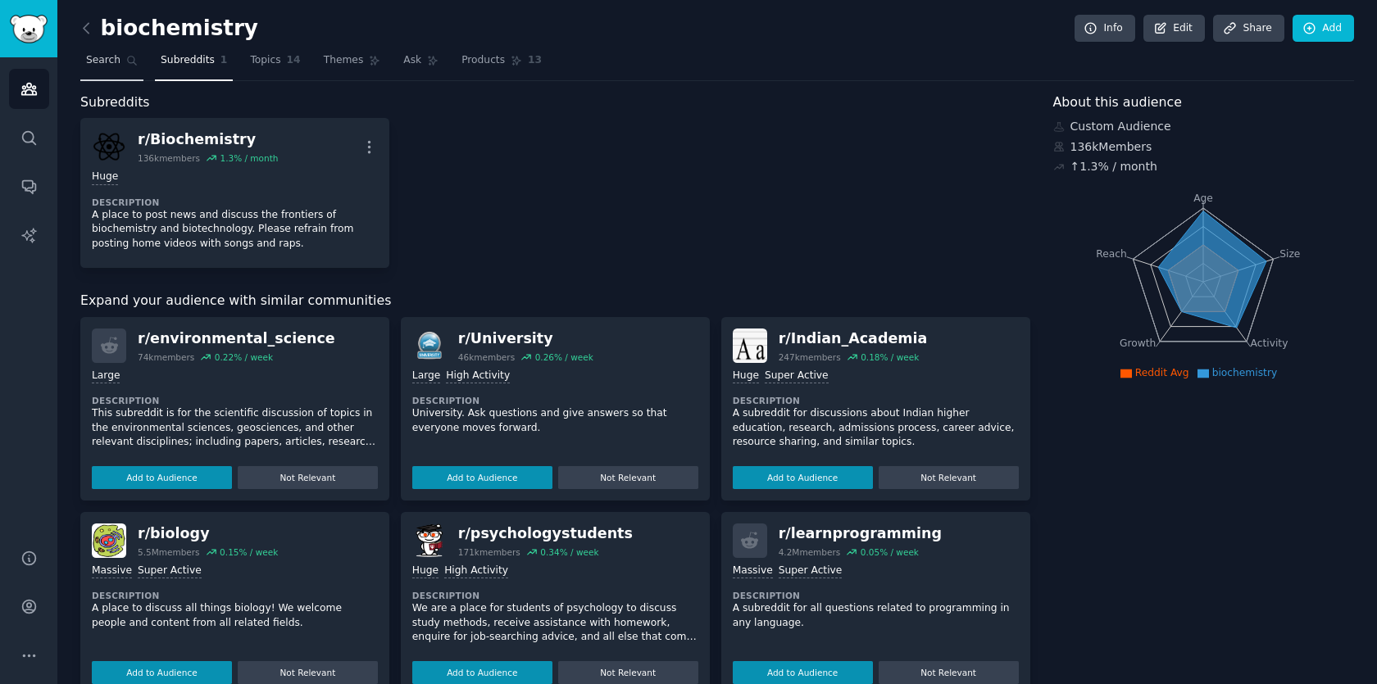
click at [106, 59] on span "Search" at bounding box center [103, 60] width 34 height 15
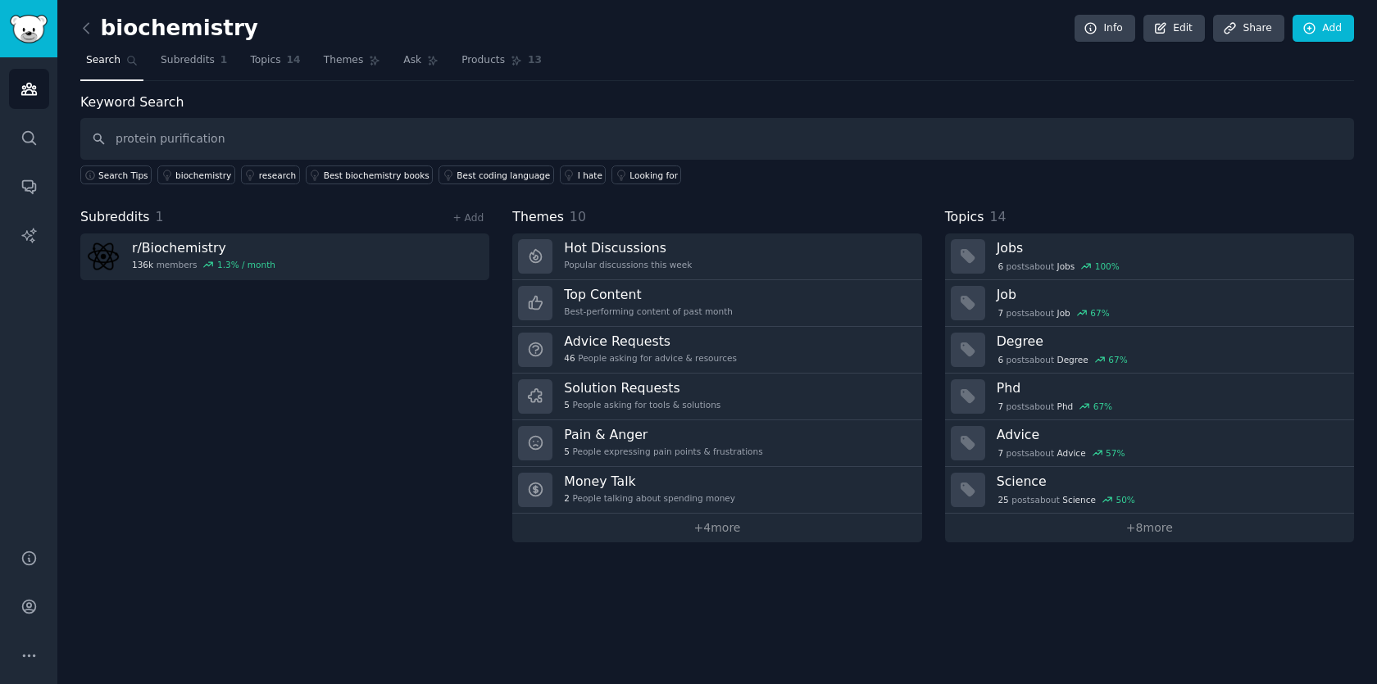
type input "protein purification"
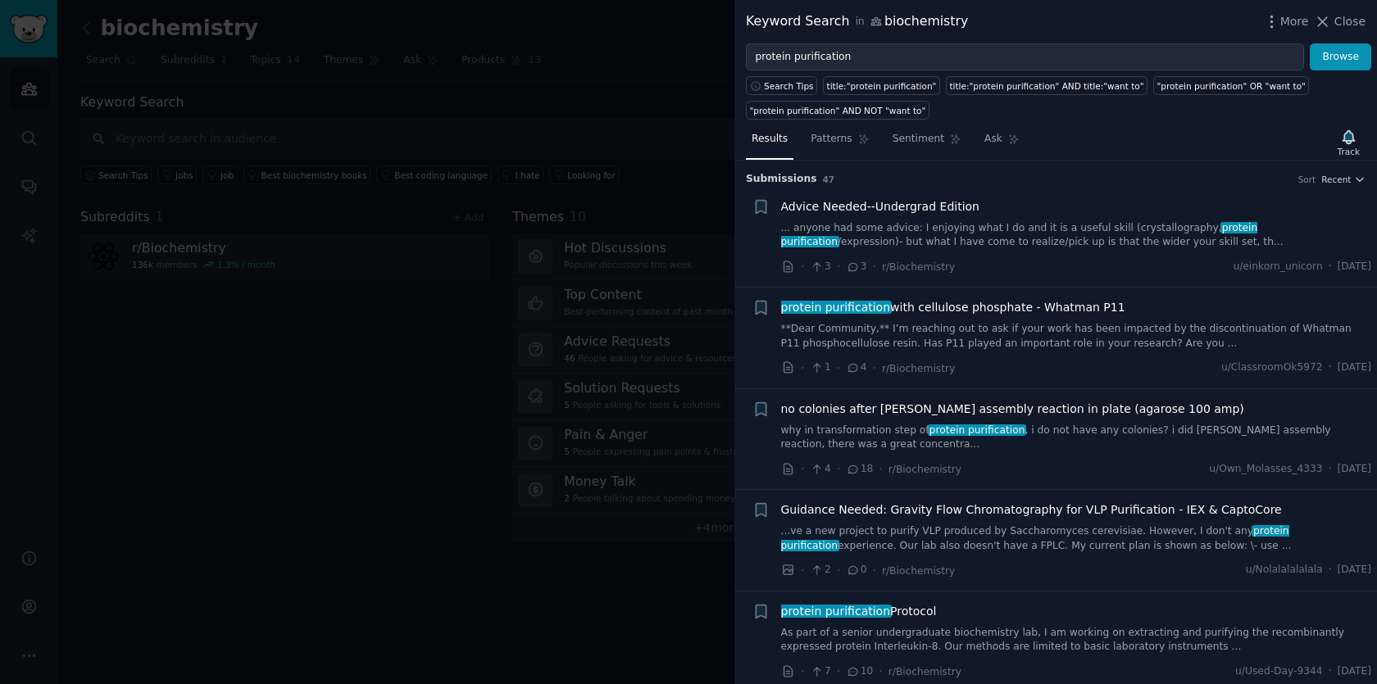
click at [658, 57] on div at bounding box center [688, 342] width 1377 height 684
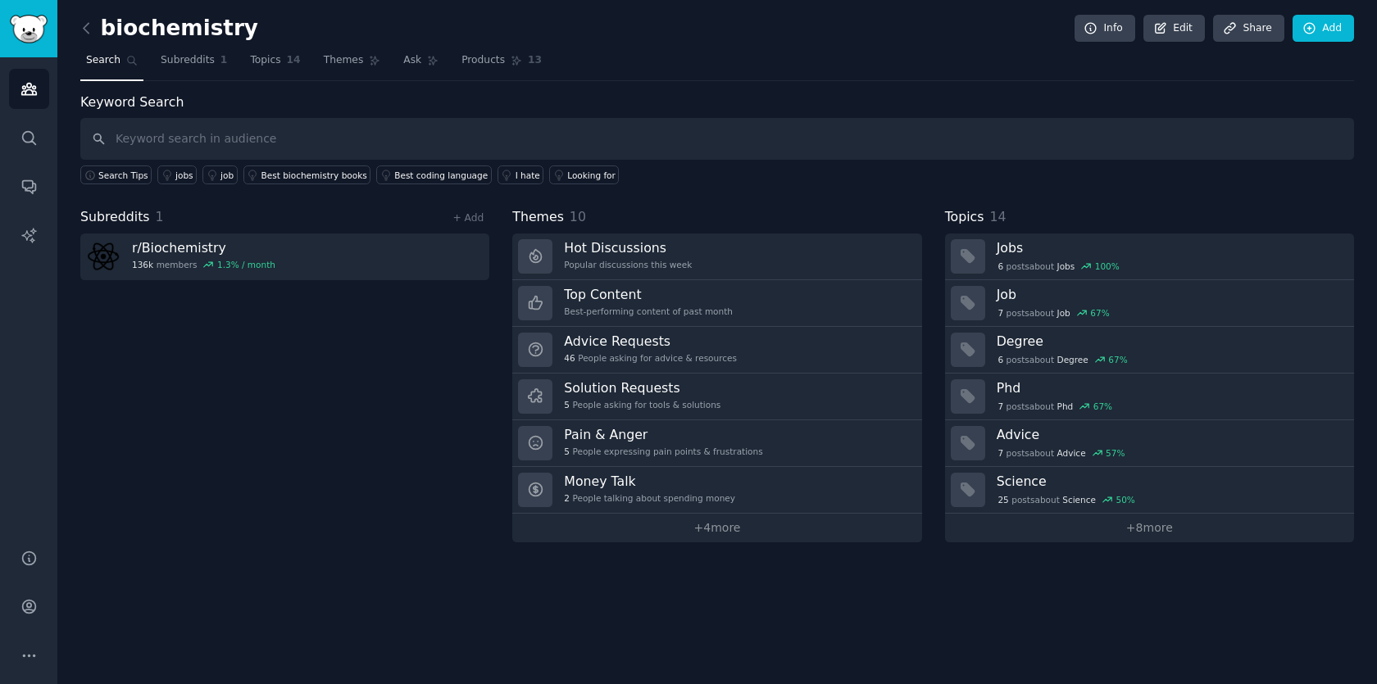
click at [706, 72] on nav "Search Subreddits 1 Topics 14 Themes Ask Products 13" at bounding box center [716, 65] width 1273 height 34
click at [201, 58] on span "Subreddits" at bounding box center [188, 60] width 54 height 15
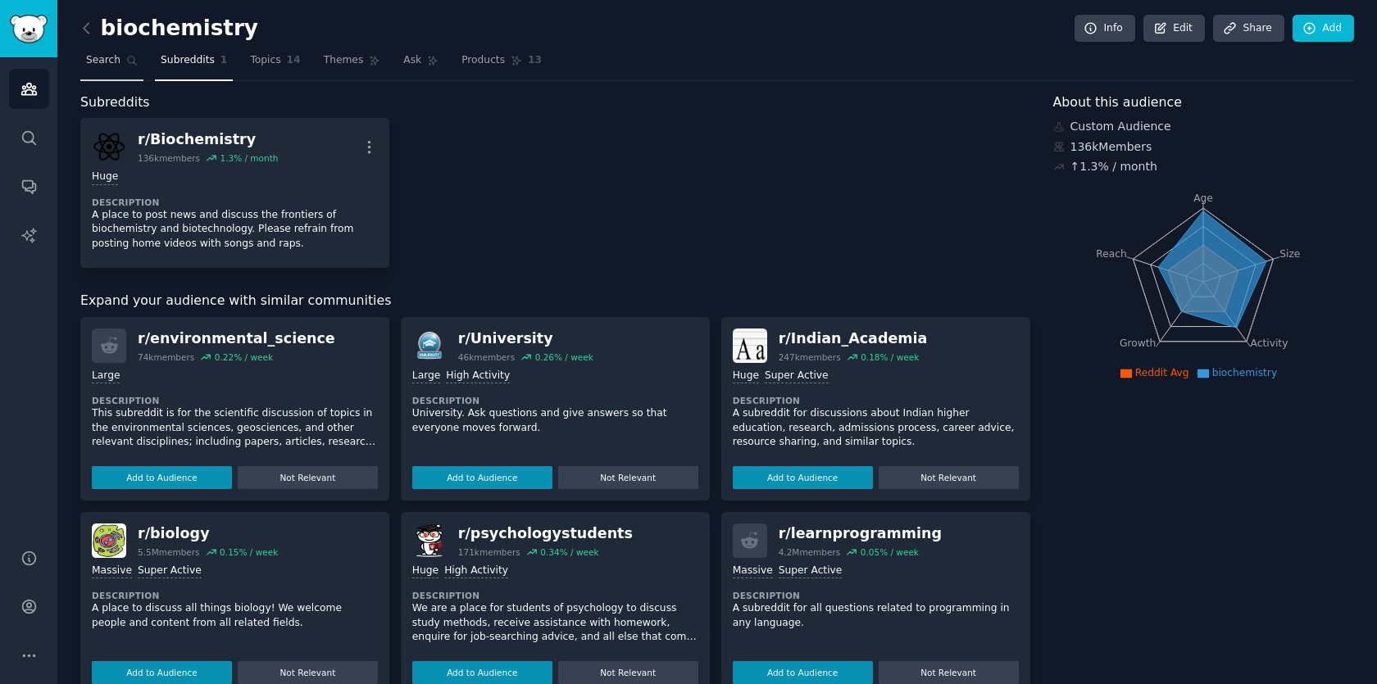
click at [111, 57] on span "Search" at bounding box center [103, 60] width 34 height 15
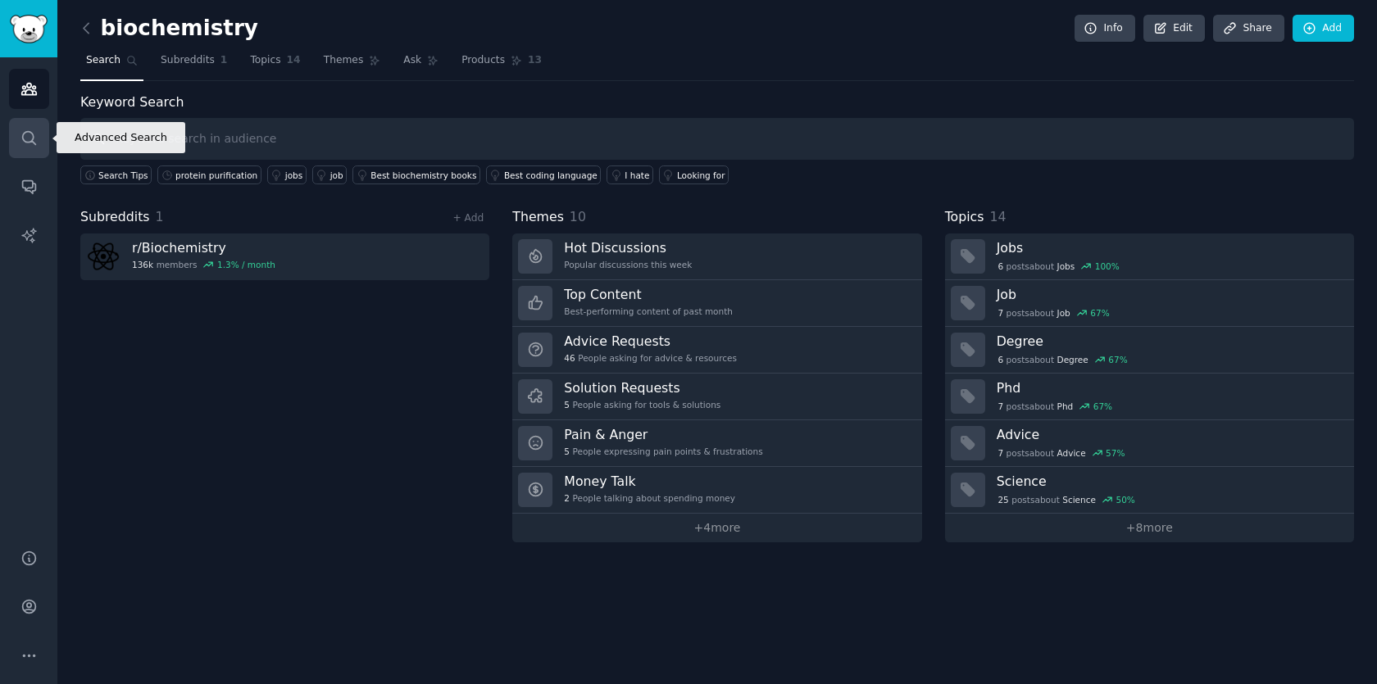
click at [33, 131] on icon "Sidebar" at bounding box center [28, 137] width 17 height 17
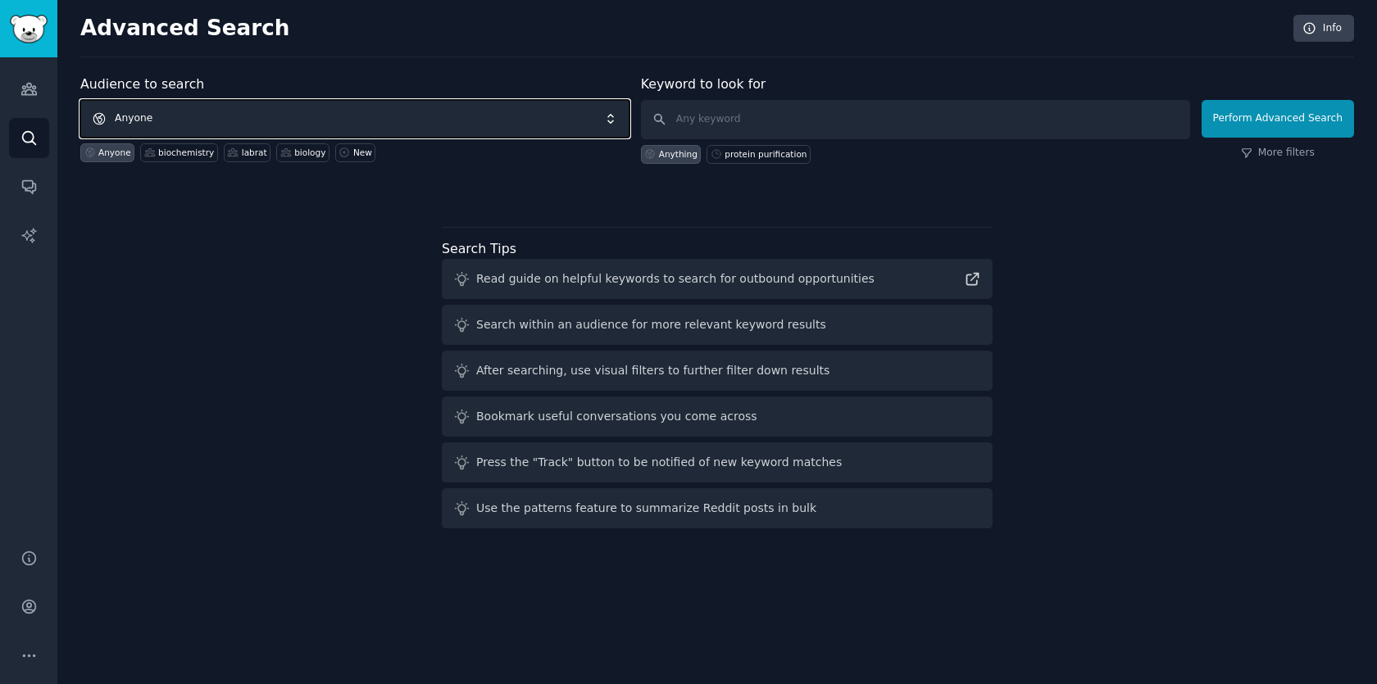
click at [234, 112] on span "Anyone" at bounding box center [354, 119] width 549 height 38
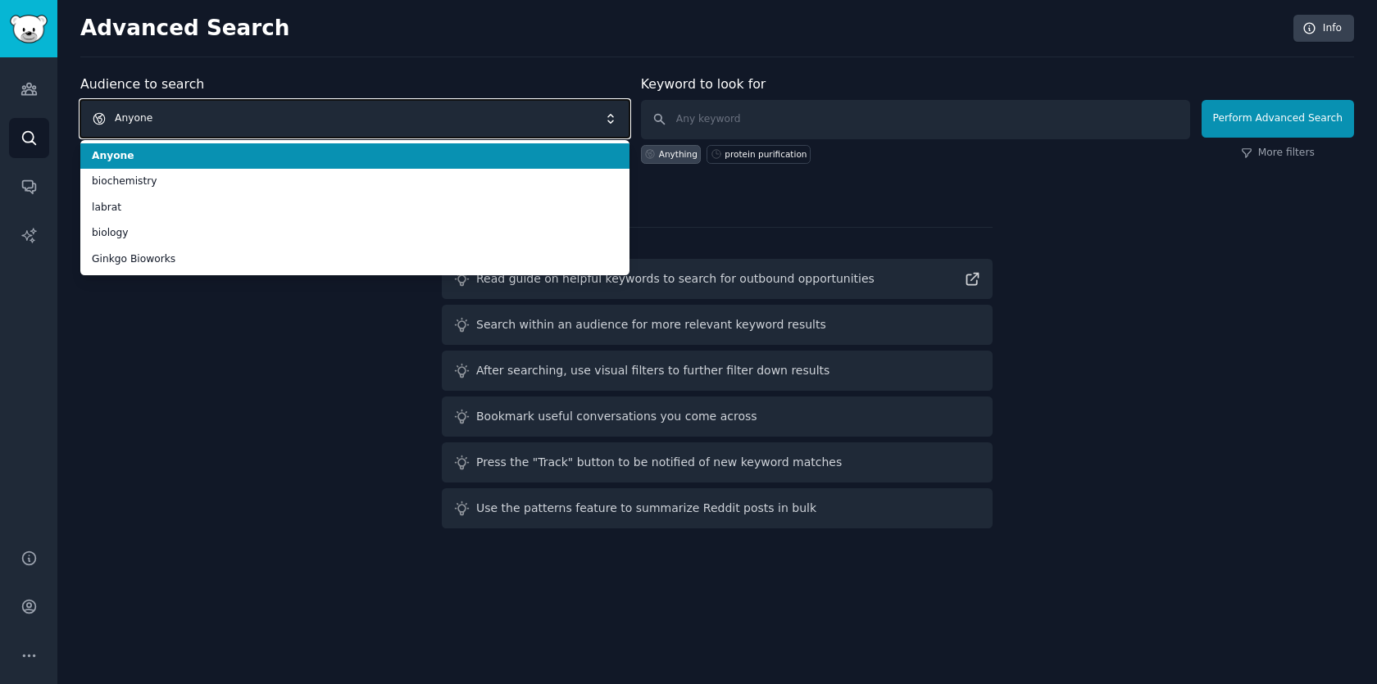
click at [234, 112] on span "Anyone" at bounding box center [354, 119] width 549 height 38
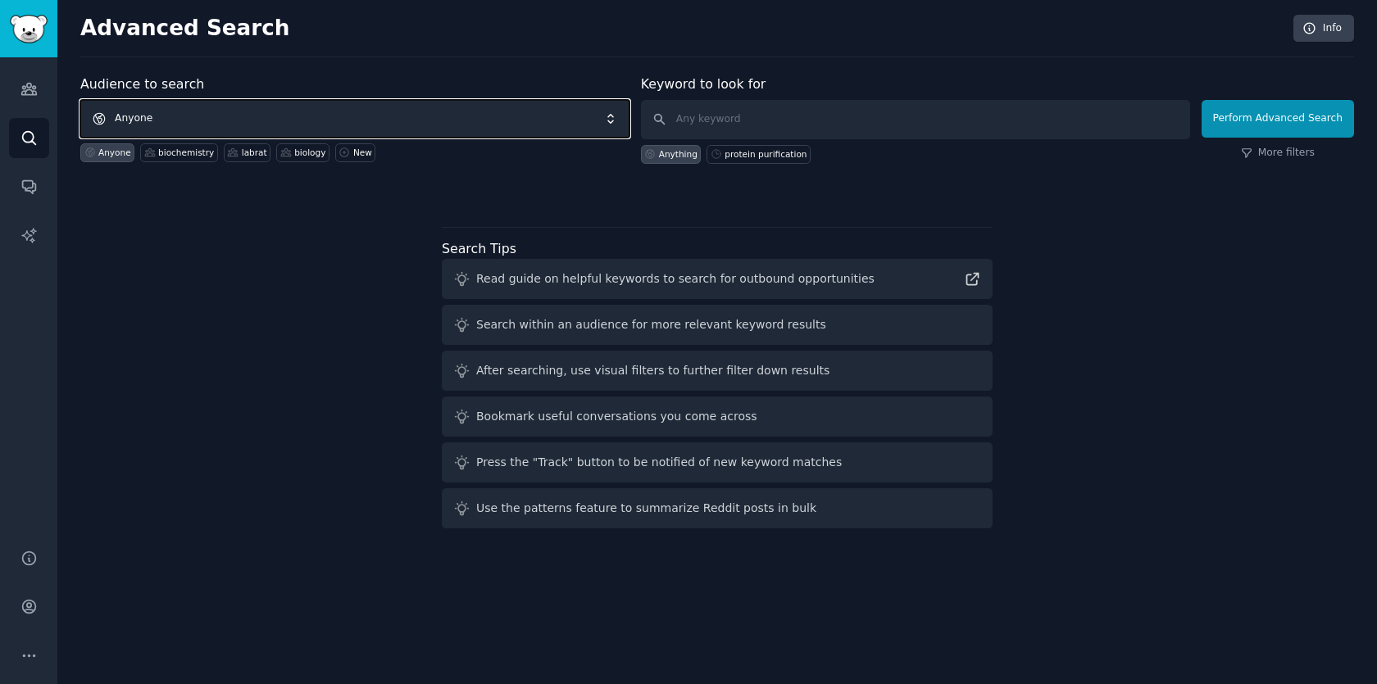
click at [234, 112] on span "Anyone" at bounding box center [354, 119] width 549 height 38
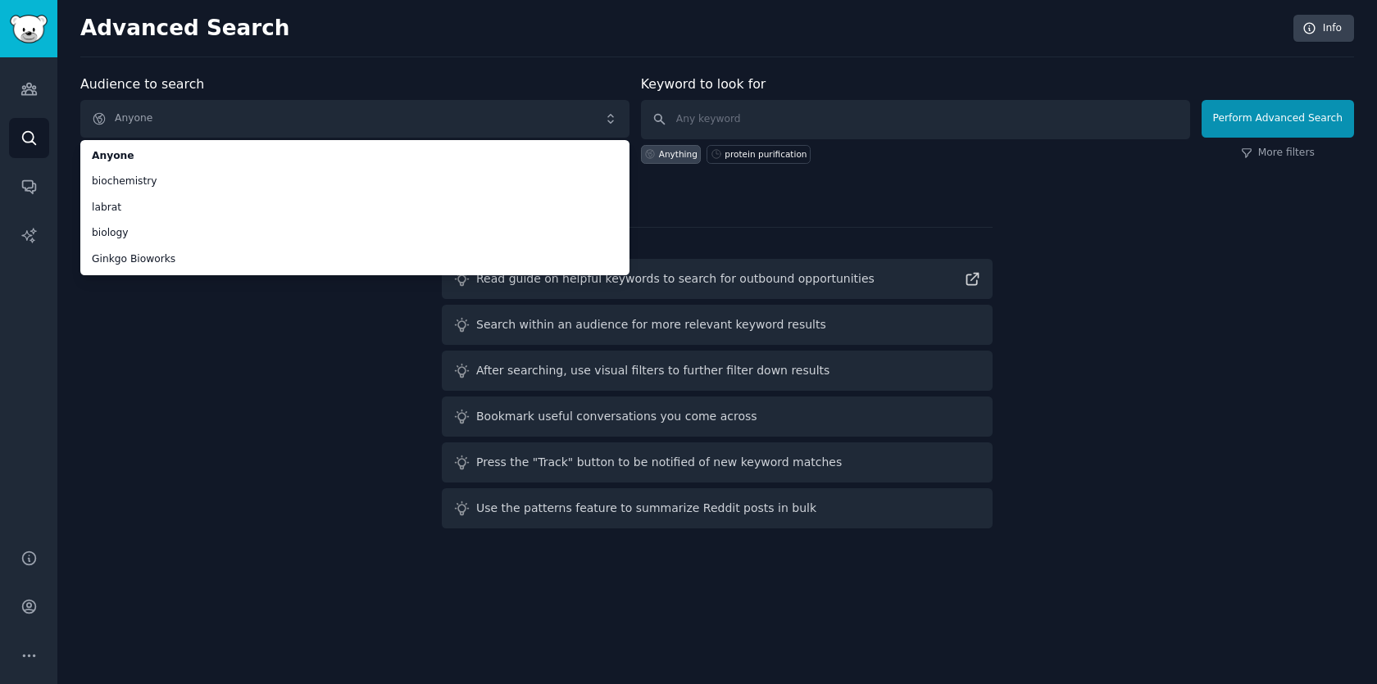
click at [121, 497] on div "Audience to search Anyone Anyone biochemistry labrat biology Ginkgo Bioworks An…" at bounding box center [716, 305] width 1273 height 461
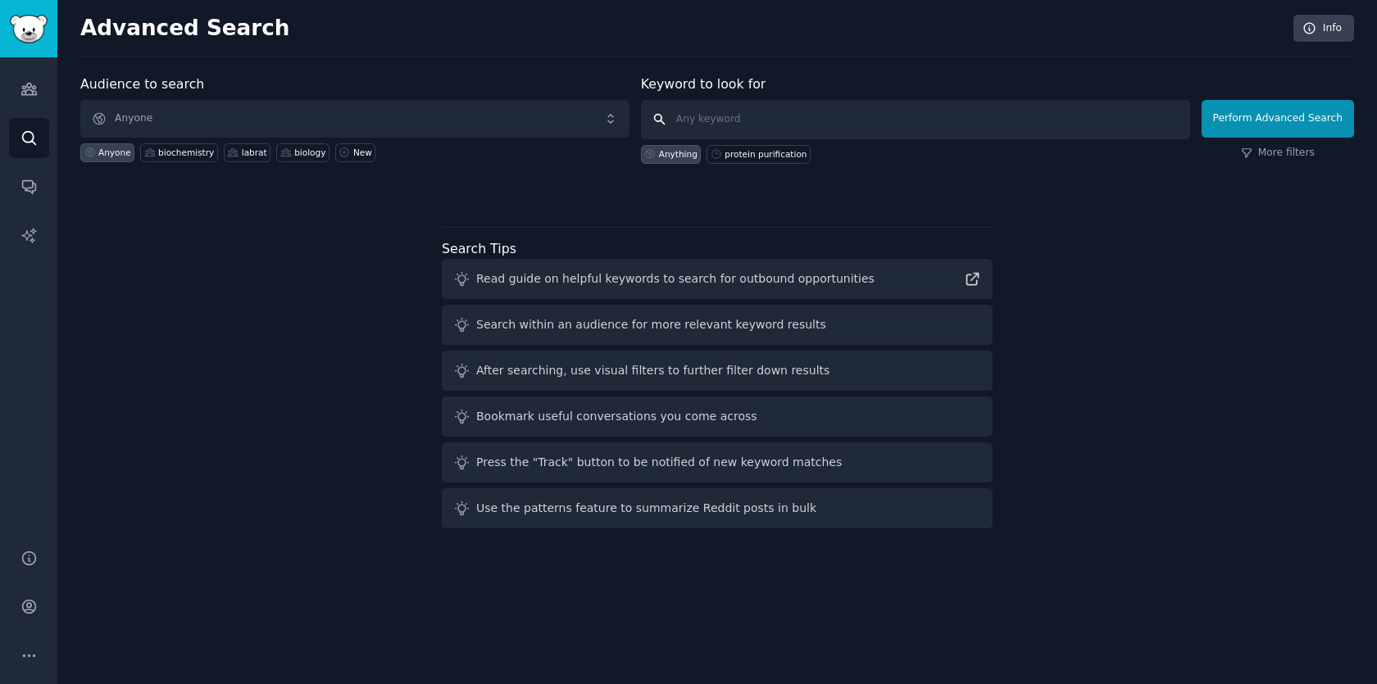
click at [740, 118] on input "text" at bounding box center [915, 119] width 549 height 39
click at [455, 111] on span "Anyone" at bounding box center [354, 119] width 549 height 38
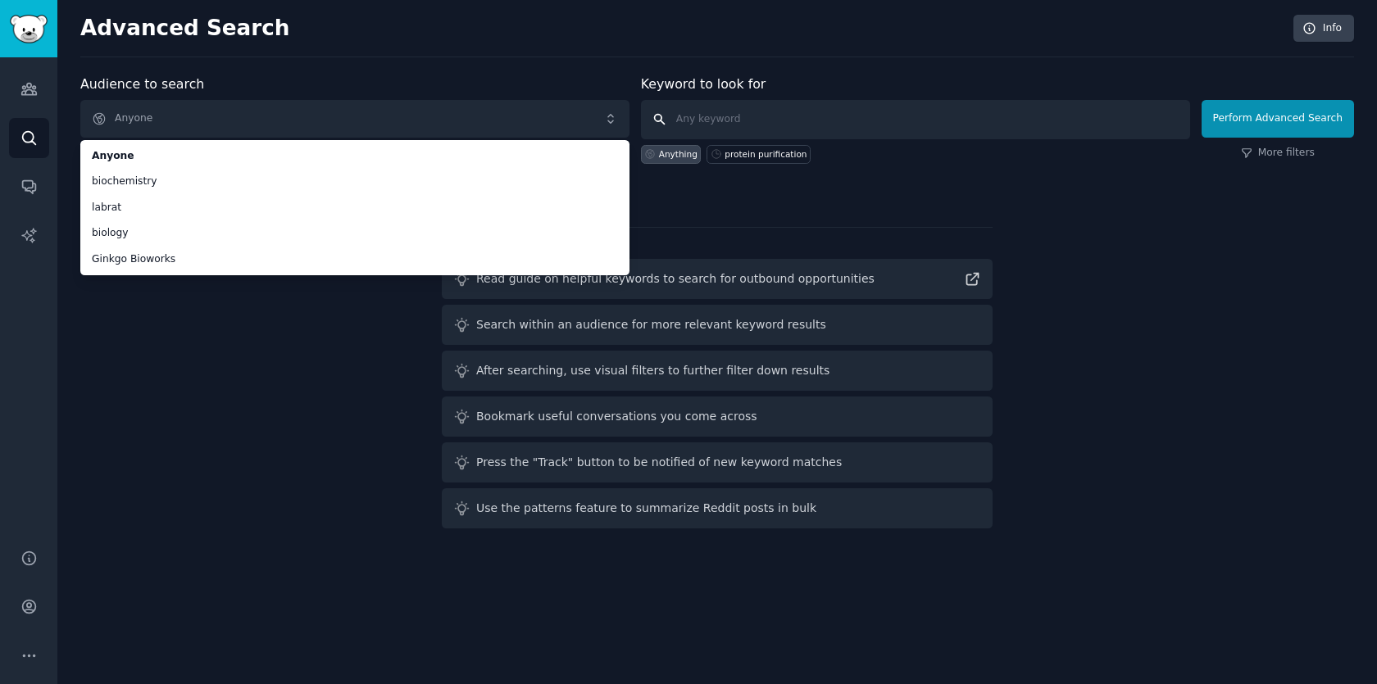
click at [761, 127] on input "text" at bounding box center [915, 119] width 549 height 39
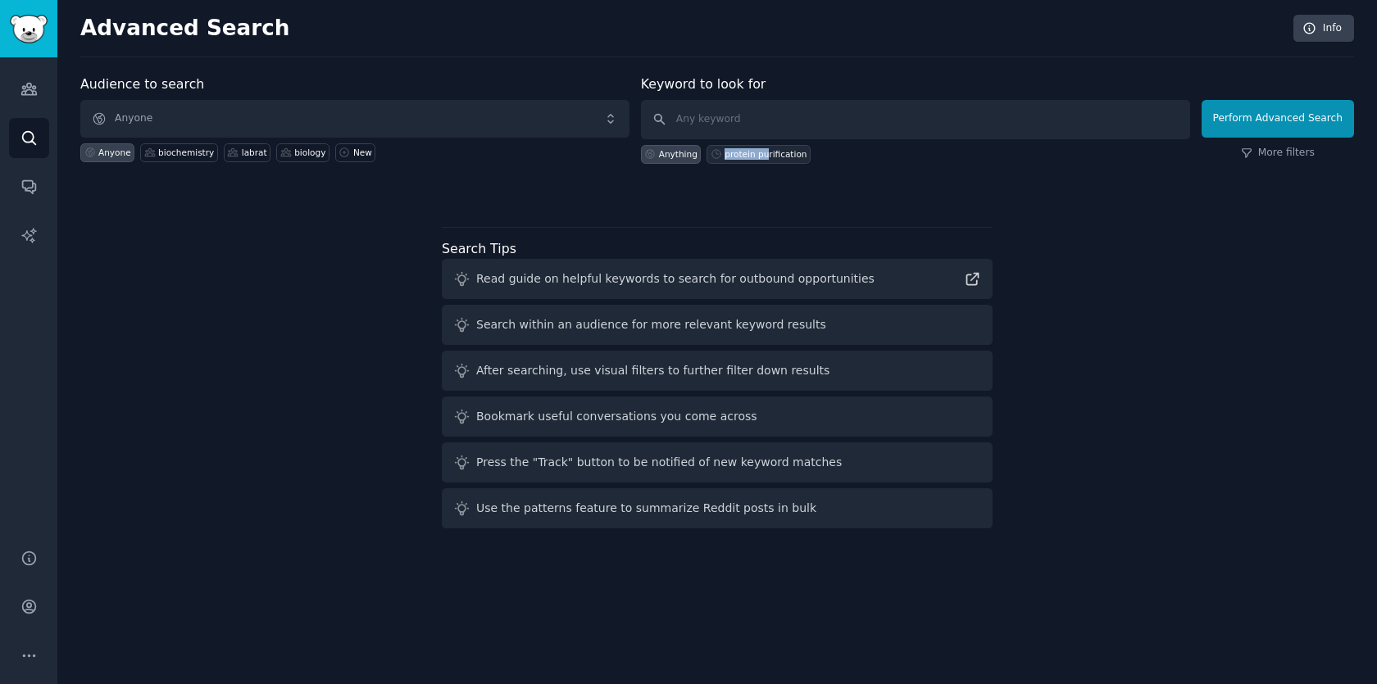
click at [767, 148] on div "protein purification" at bounding box center [765, 153] width 82 height 11
type input "protein purification"
click at [228, 272] on div "Audience to search Anyone Anyone biochemistry labrat biology New Keyword to loo…" at bounding box center [716, 305] width 1273 height 461
click at [34, 34] on img "Sidebar" at bounding box center [29, 29] width 38 height 29
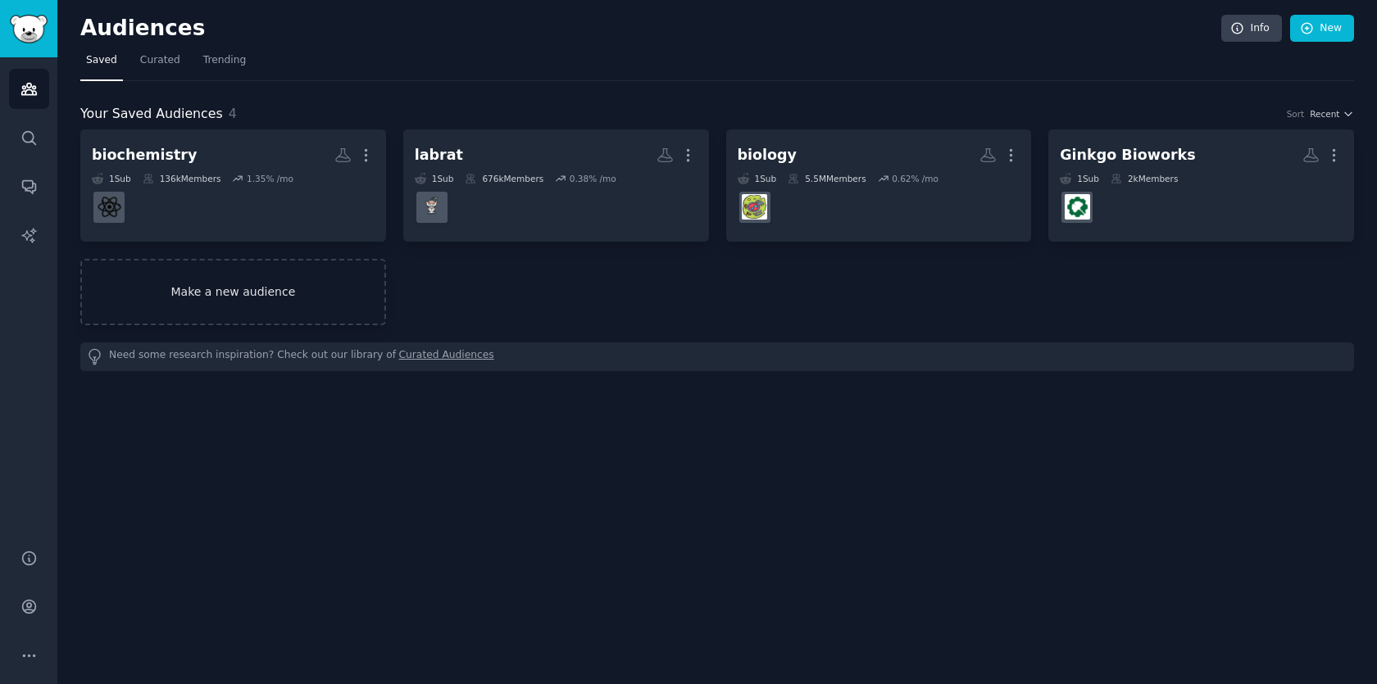
click at [227, 303] on link "Make a new audience" at bounding box center [233, 292] width 306 height 66
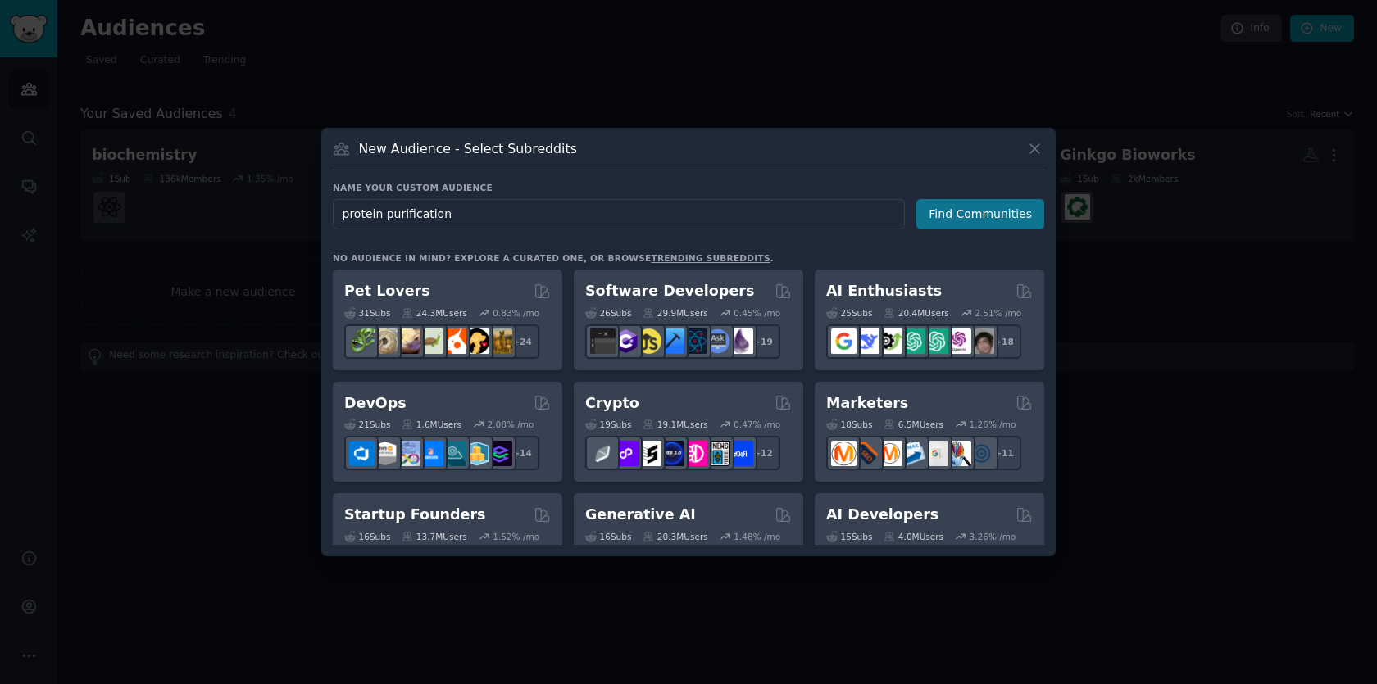
type input "protein purification"
click at [1003, 225] on button "Find Communities" at bounding box center [980, 214] width 128 height 30
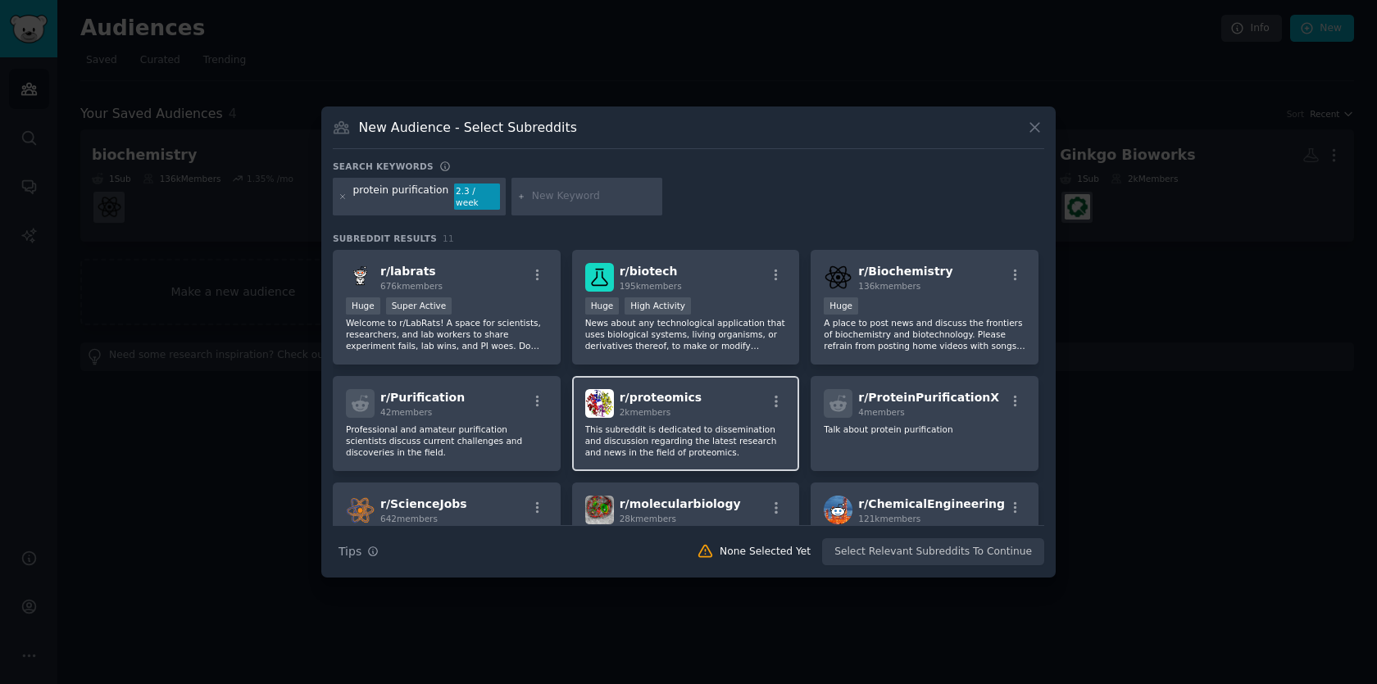
click at [713, 416] on div "r/ proteomics 2k members This subreddit is dedicated to dissemination and discu…" at bounding box center [686, 423] width 228 height 95
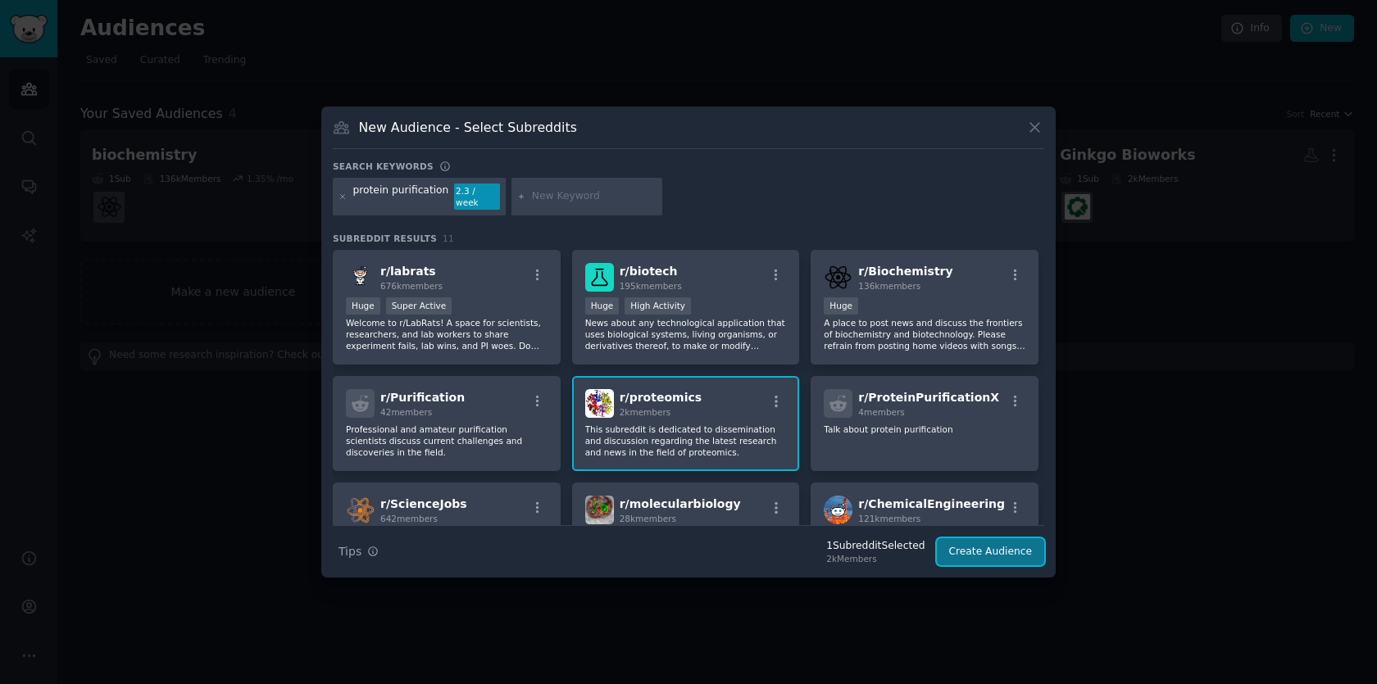
click at [978, 549] on button "Create Audience" at bounding box center [991, 552] width 108 height 28
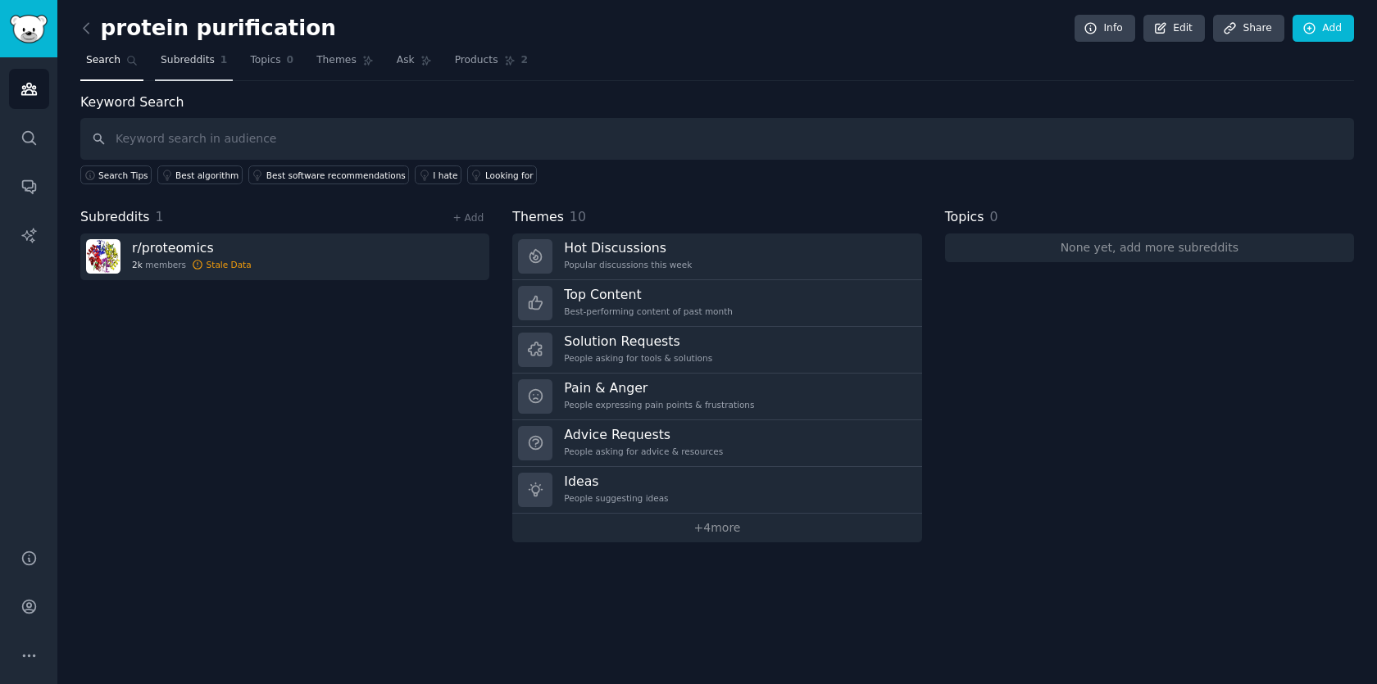
click at [194, 69] on link "Subreddits 1" at bounding box center [194, 65] width 78 height 34
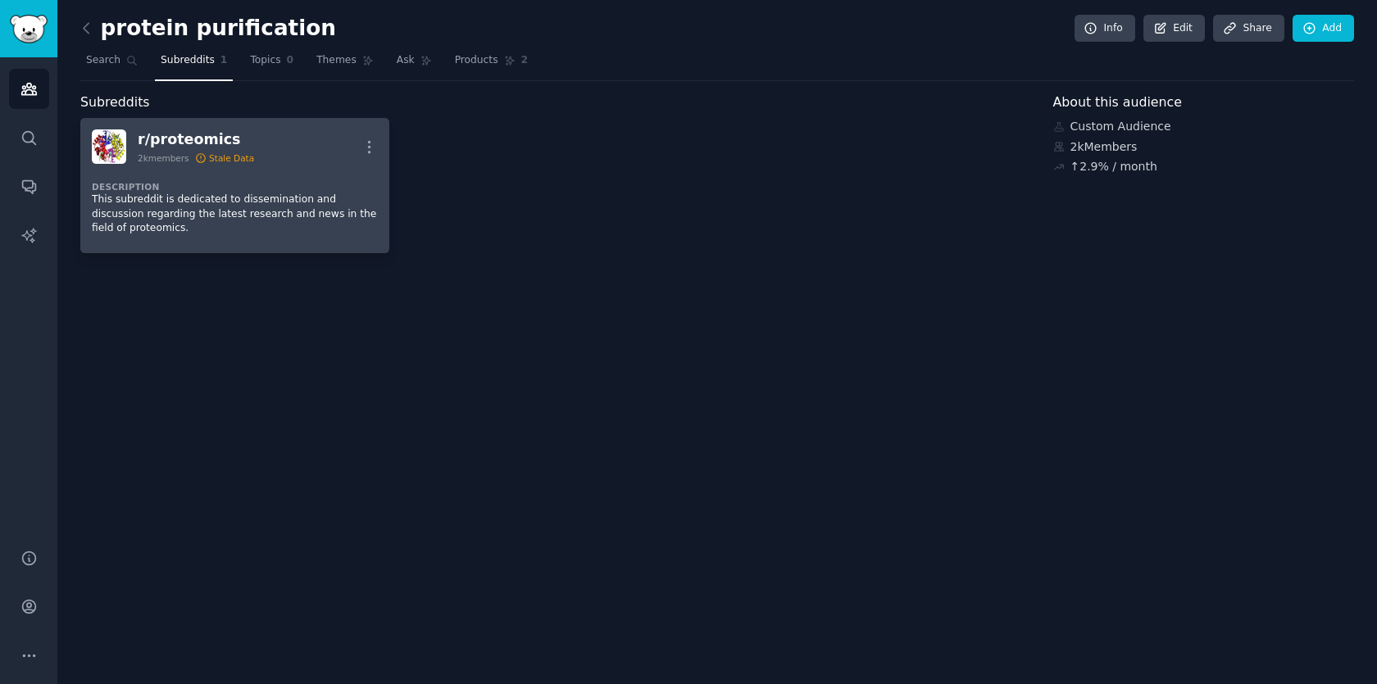
click at [272, 215] on p "This subreddit is dedicated to dissemination and discussion regarding the lates…" at bounding box center [235, 214] width 286 height 43
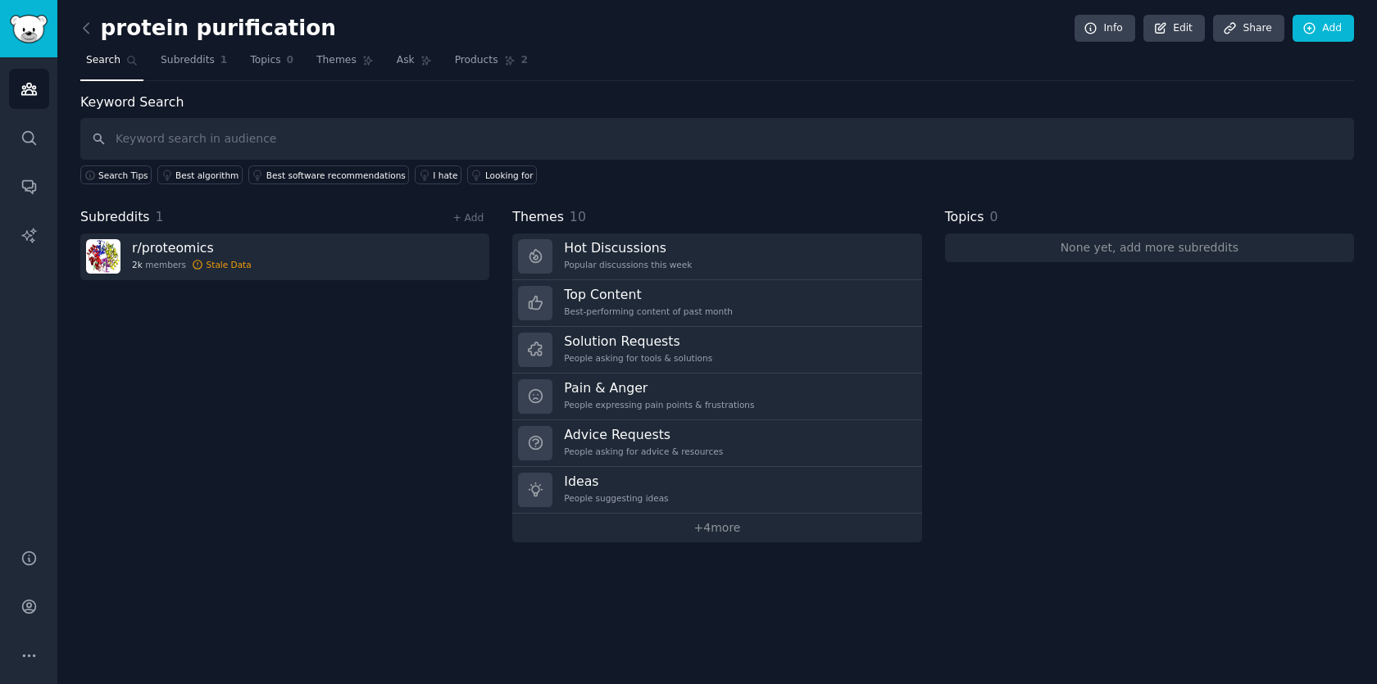
click at [373, 362] on div "Subreddits 1 + Add r/ proteomics 2k members Stale Data" at bounding box center [284, 374] width 409 height 335
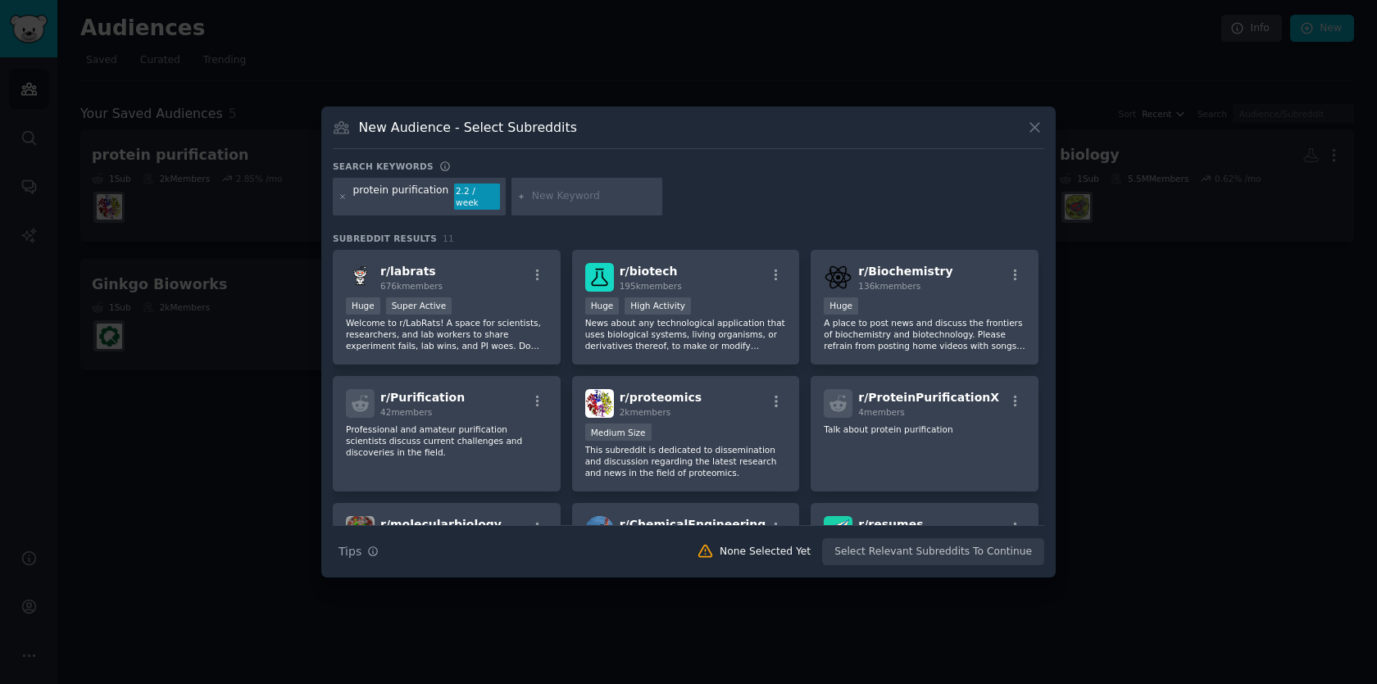
click at [1039, 131] on icon at bounding box center [1034, 127] width 17 height 17
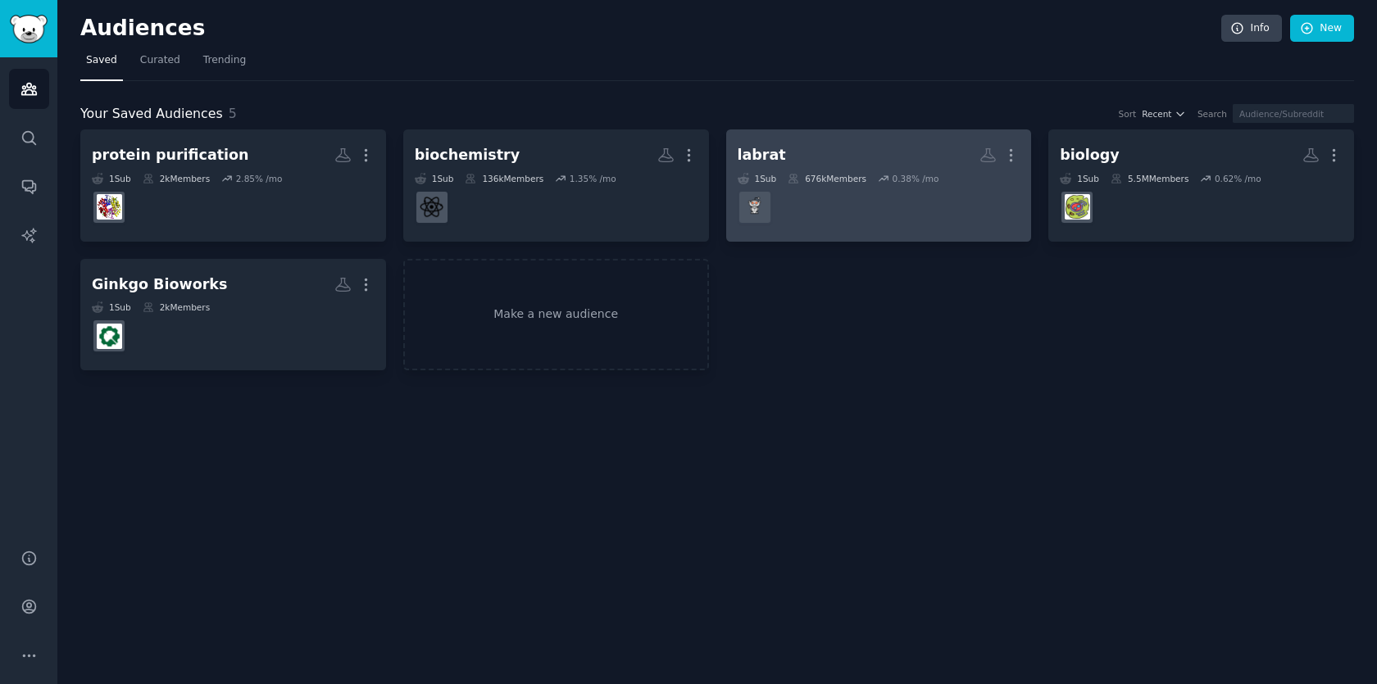
click at [861, 187] on dd at bounding box center [879, 207] width 283 height 46
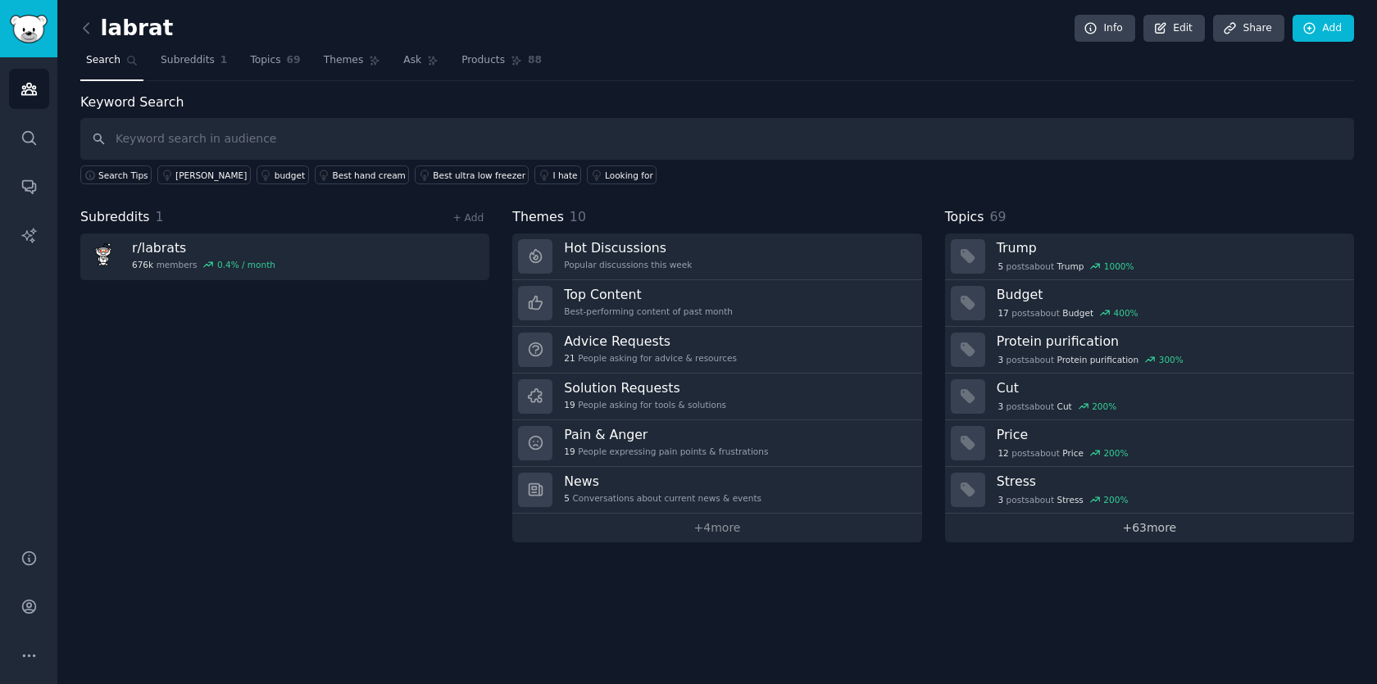
click at [1142, 535] on link "+ 63 more" at bounding box center [1149, 528] width 409 height 29
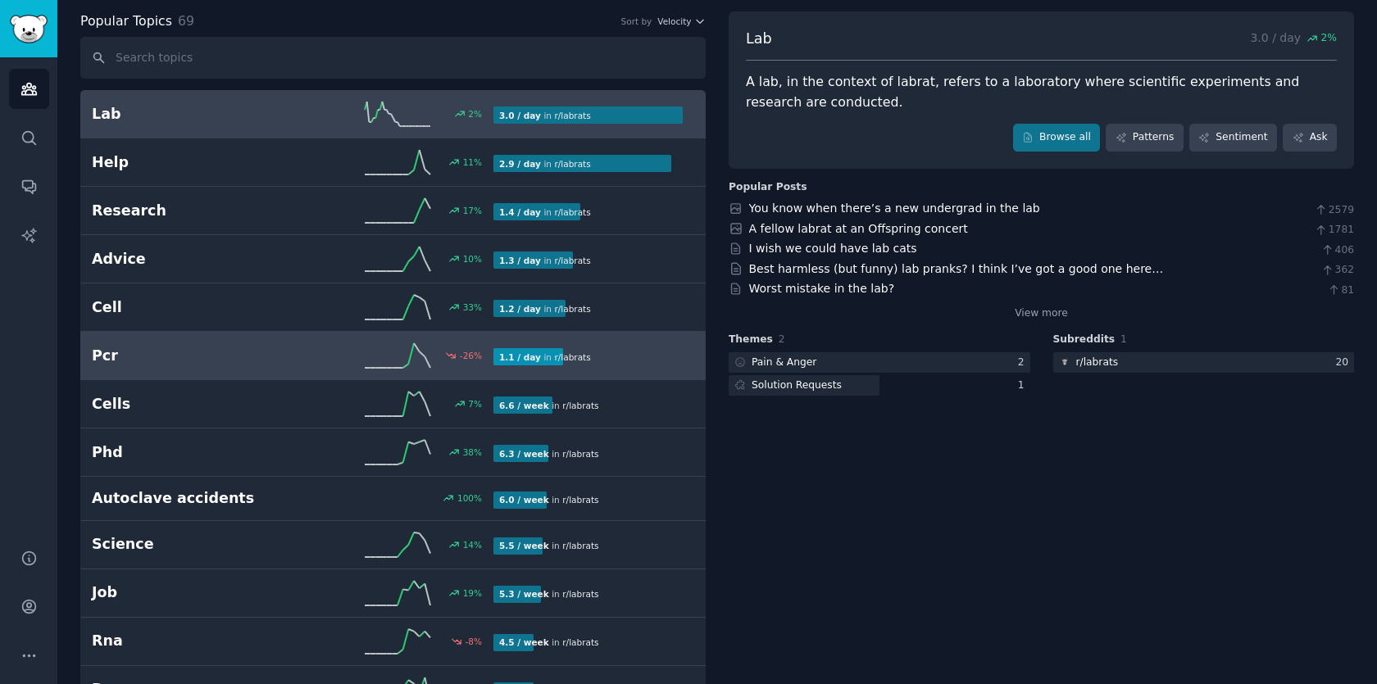
scroll to position [92, 0]
